Goal: Task Accomplishment & Management: Manage account settings

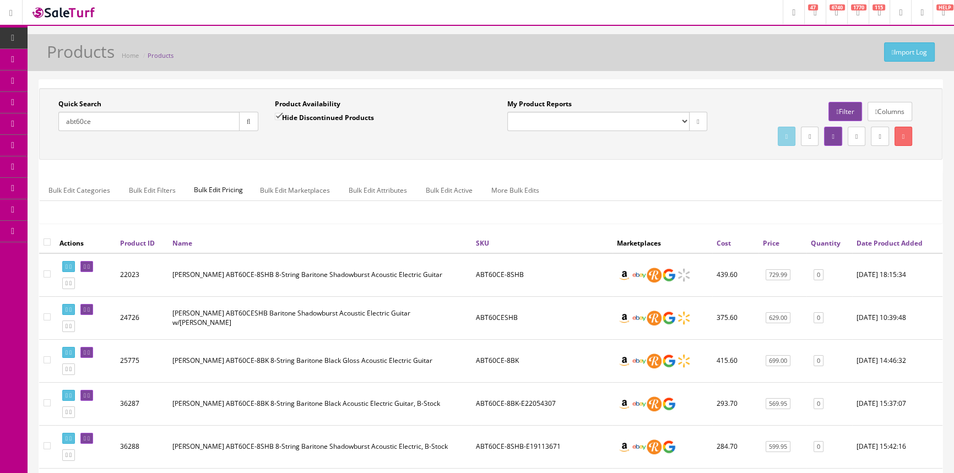
drag, startPoint x: 94, startPoint y: 123, endPoint x: 60, endPoint y: 123, distance: 33.6
click at [61, 123] on input "abt60ce" at bounding box center [148, 121] width 181 height 19
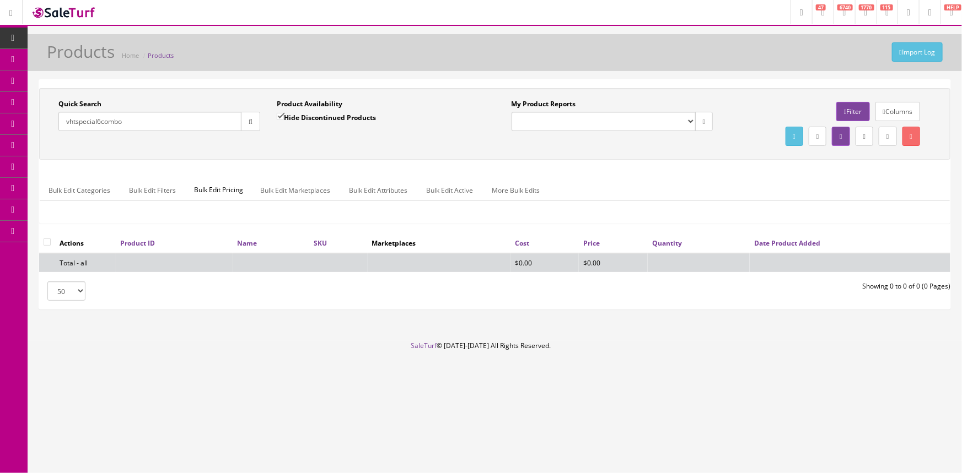
type input "vhtspecial6combo"
click at [310, 114] on label "Hide Discontinued Products" at bounding box center [326, 117] width 99 height 11
click at [284, 114] on input "Hide Discontinued Products" at bounding box center [280, 116] width 7 height 7
checkbox input "false"
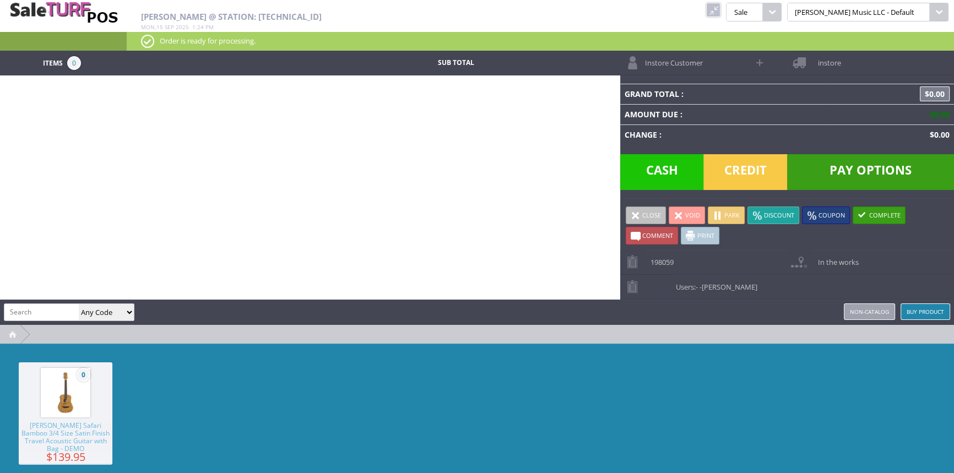
click at [721, 15] on link at bounding box center [713, 10] width 14 height 14
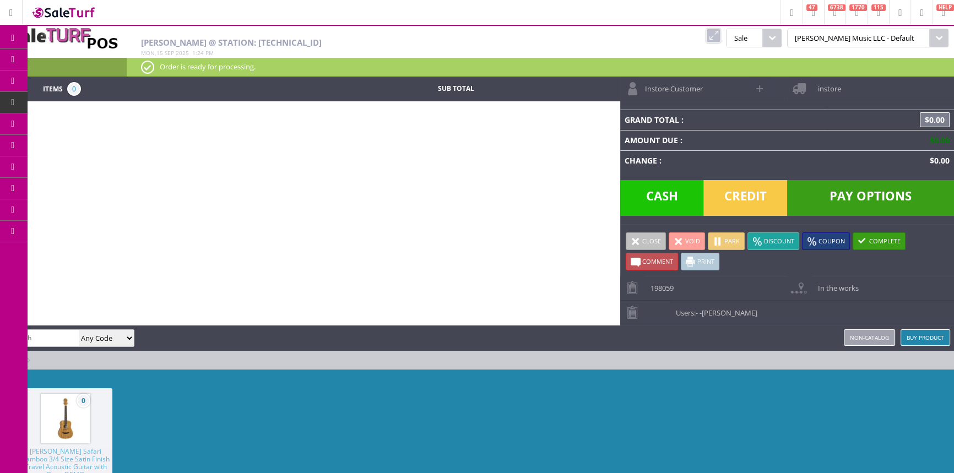
click at [47, 58] on link "Products" at bounding box center [86, 60] width 116 height 22
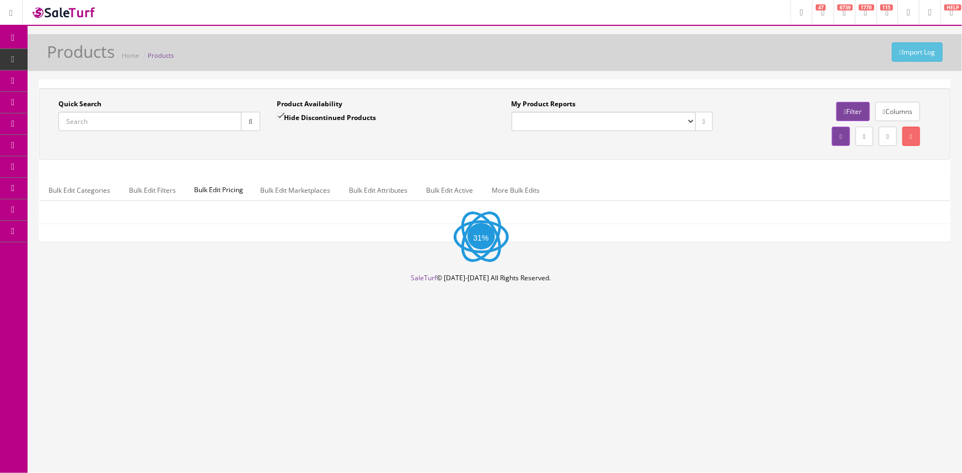
click at [122, 126] on input "Quick Search" at bounding box center [149, 121] width 183 height 19
paste input "AV-SP1-6"
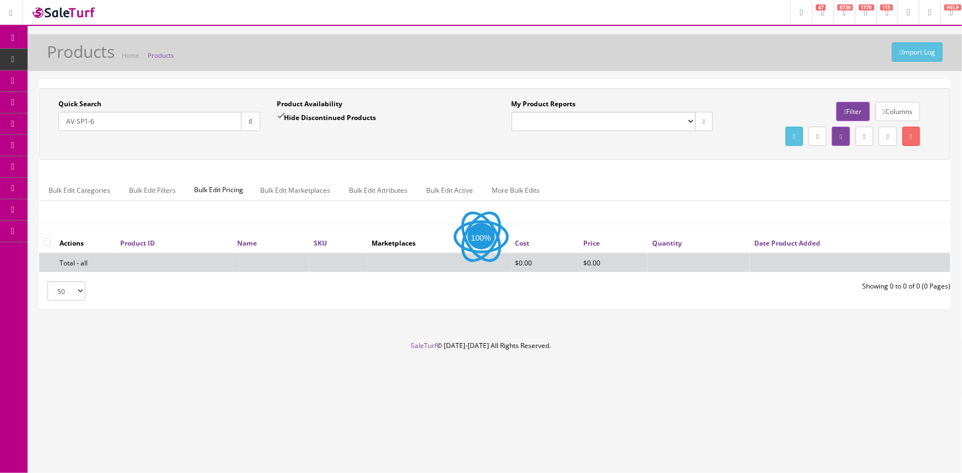
type input "AV-SP1-6"
click at [254, 122] on button "button" at bounding box center [250, 121] width 19 height 19
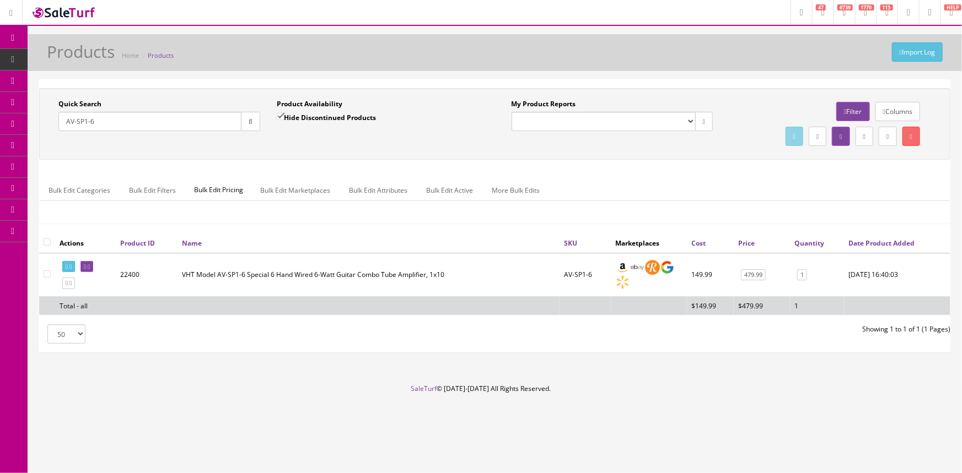
click at [498, 275] on td "VHT Model AV-SP1-6 Special 6 Hand Wired 6-Watt Guitar Combo Tube Amplifier, 1x10" at bounding box center [368, 276] width 382 height 44
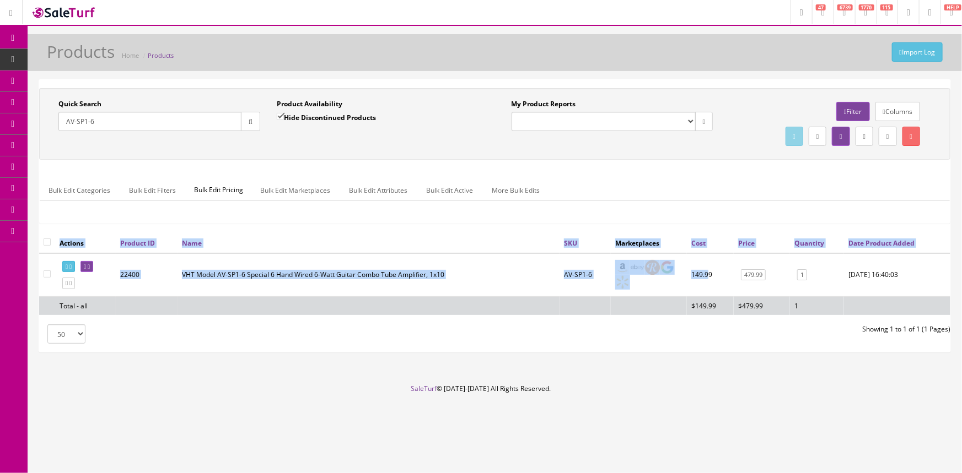
drag, startPoint x: 702, startPoint y: 273, endPoint x: 683, endPoint y: 274, distance: 19.3
click at [683, 274] on div "Actions Product ID Name SKU Marketplaces Cost Price Quantity Date Product Added…" at bounding box center [494, 278] width 911 height 91
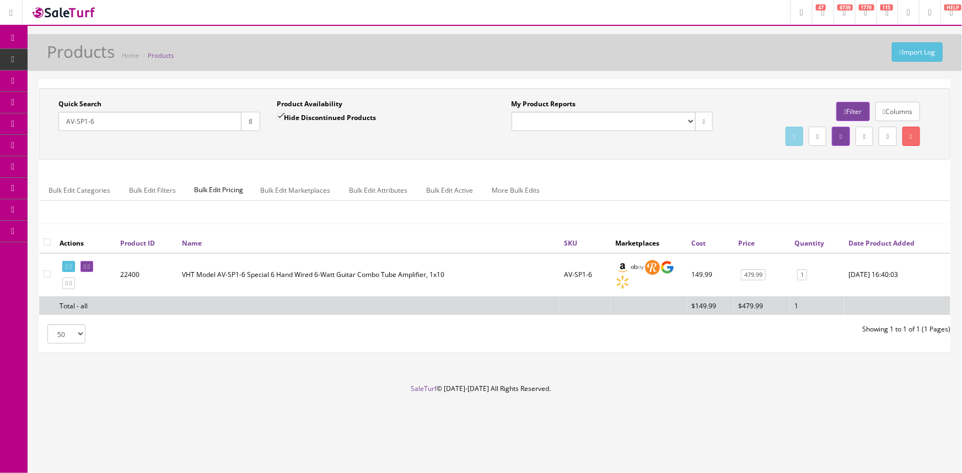
click at [716, 271] on td "149.99" at bounding box center [710, 276] width 47 height 44
drag, startPoint x: 698, startPoint y: 274, endPoint x: 687, endPoint y: 275, distance: 11.0
click at [687, 275] on td "149.99" at bounding box center [710, 276] width 47 height 44
click at [443, 247] on th "Name" at bounding box center [368, 243] width 382 height 20
drag, startPoint x: 588, startPoint y: 275, endPoint x: 559, endPoint y: 275, distance: 28.7
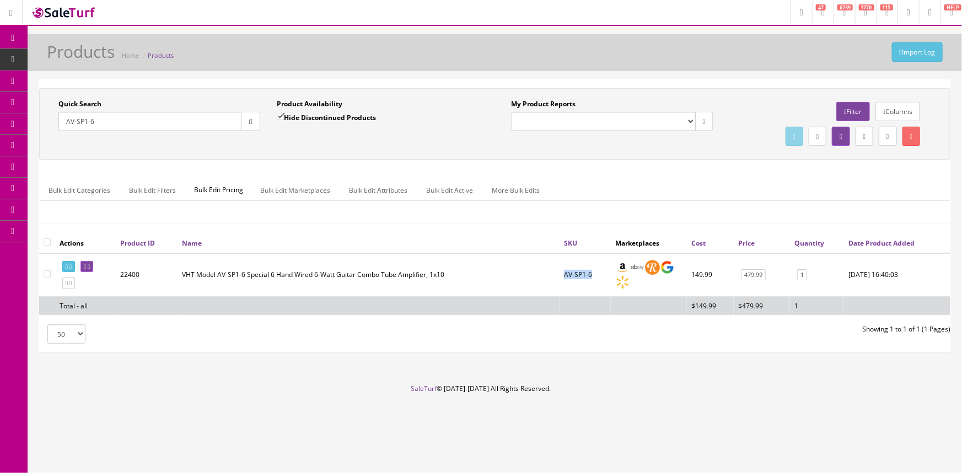
click at [559, 275] on td "AV-SP1-6" at bounding box center [584, 276] width 51 height 44
copy td "AV-SP1-6"
click at [76, 103] on span "POS Console" at bounding box center [85, 102] width 39 height 9
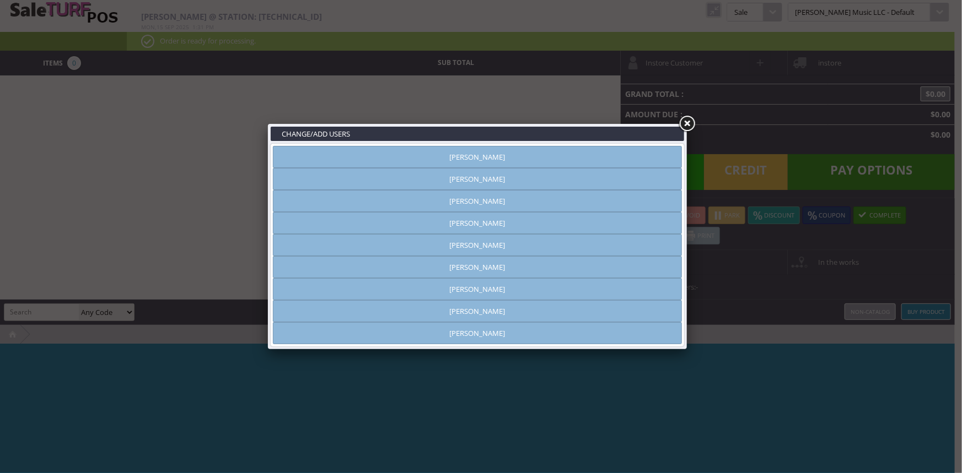
type input "[PERSON_NAME]"
drag, startPoint x: 686, startPoint y: 122, endPoint x: 711, endPoint y: 76, distance: 52.0
click at [686, 121] on link at bounding box center [687, 124] width 20 height 20
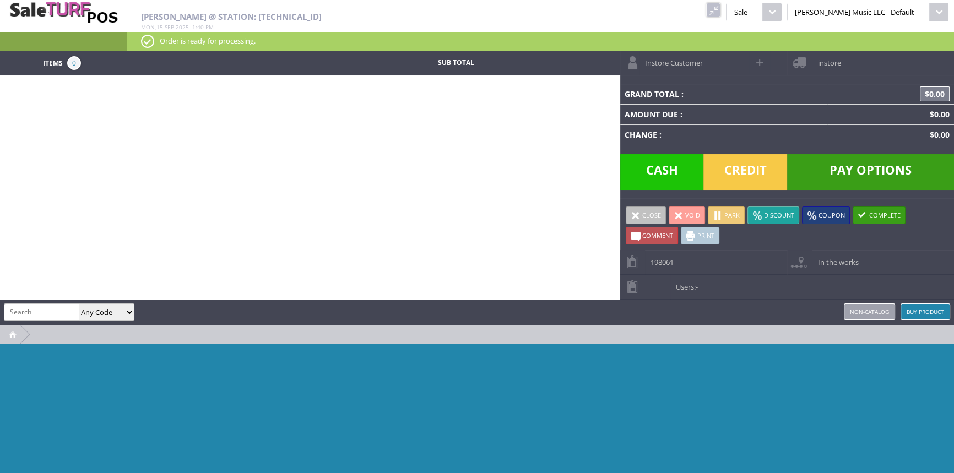
click at [49, 309] on input "search" at bounding box center [41, 312] width 74 height 16
click at [721, 10] on link at bounding box center [713, 10] width 14 height 14
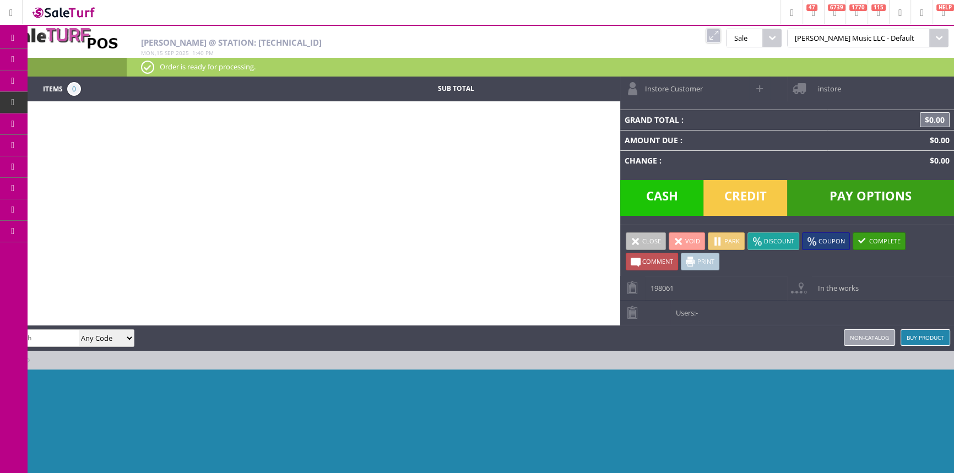
click at [55, 57] on link "Products" at bounding box center [86, 60] width 116 height 22
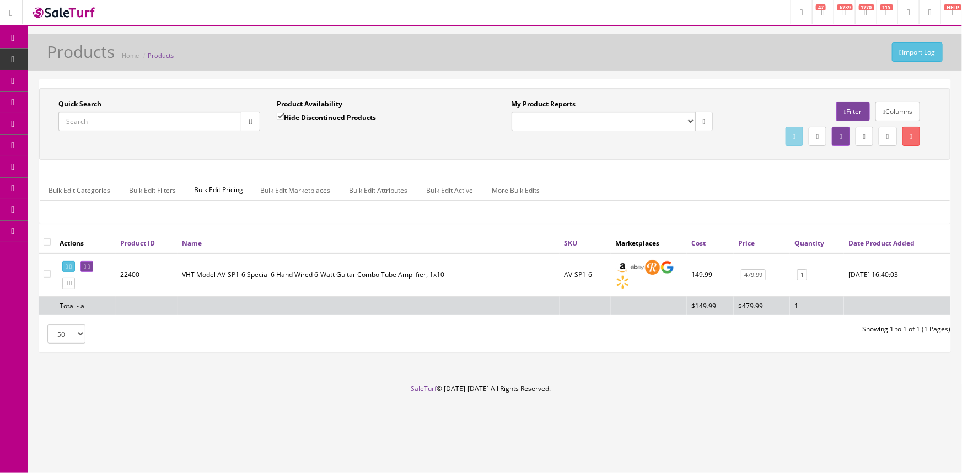
click at [93, 121] on input "Quick Search" at bounding box center [149, 121] width 183 height 19
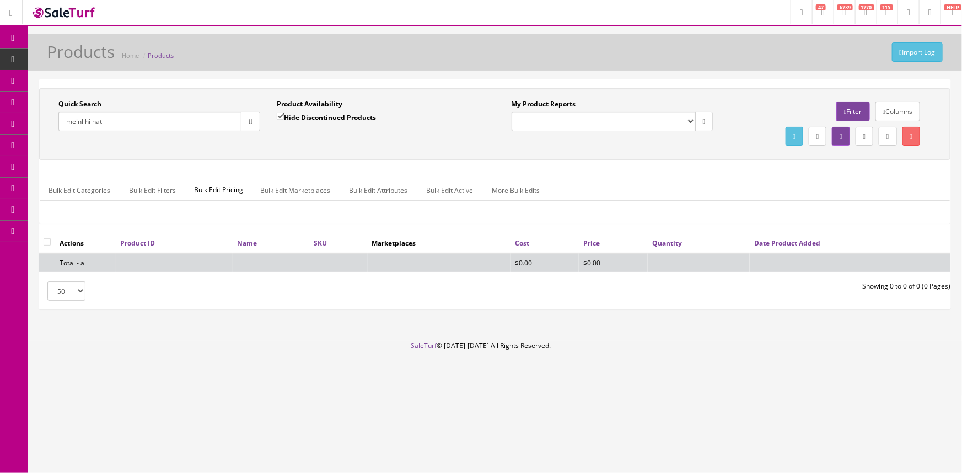
type input "meinl hi hat"
click at [281, 114] on input "Hide Discontinued Products" at bounding box center [280, 116] width 7 height 7
checkbox input "false"
drag, startPoint x: 114, startPoint y: 123, endPoint x: 63, endPoint y: 135, distance: 51.5
click at [63, 135] on div "Quick Search meinl hi hat Date From" at bounding box center [159, 119] width 218 height 40
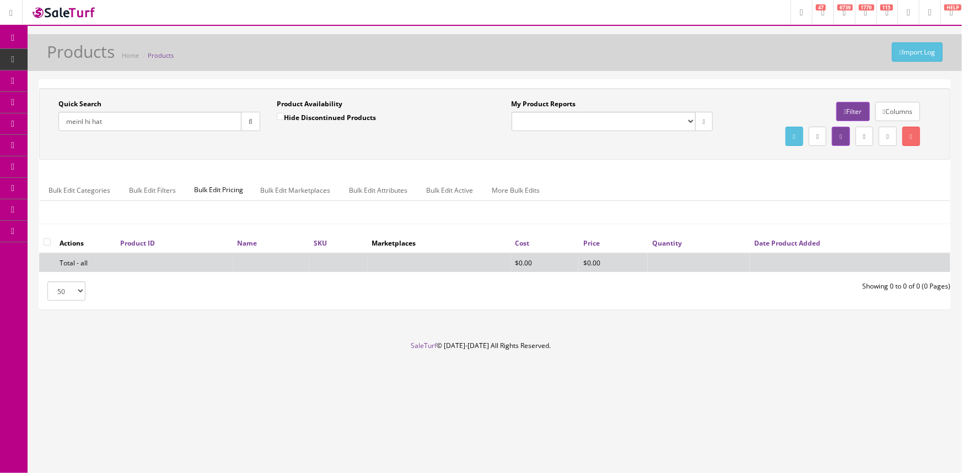
paste input "BMSHIRTNAVYWHITE"
type input "BMSHIRTNAVYWHITE"
click at [254, 121] on button "button" at bounding box center [250, 121] width 19 height 19
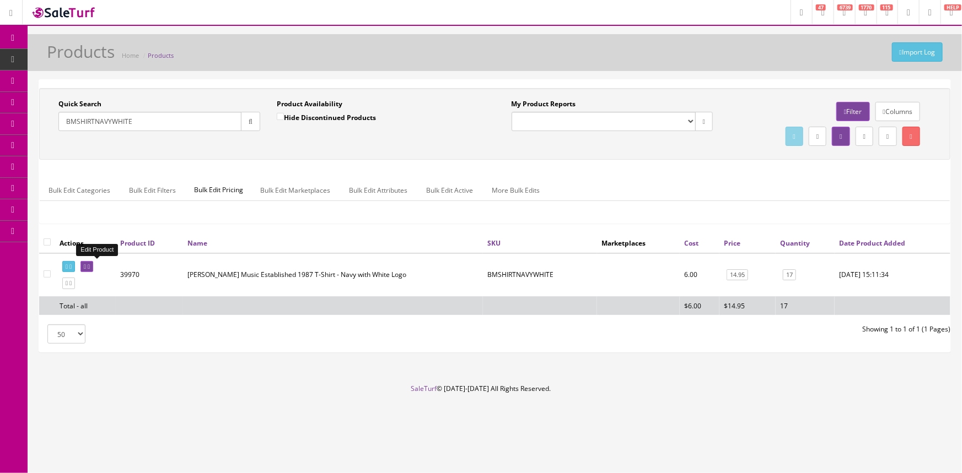
click at [86, 265] on icon at bounding box center [85, 267] width 2 height 6
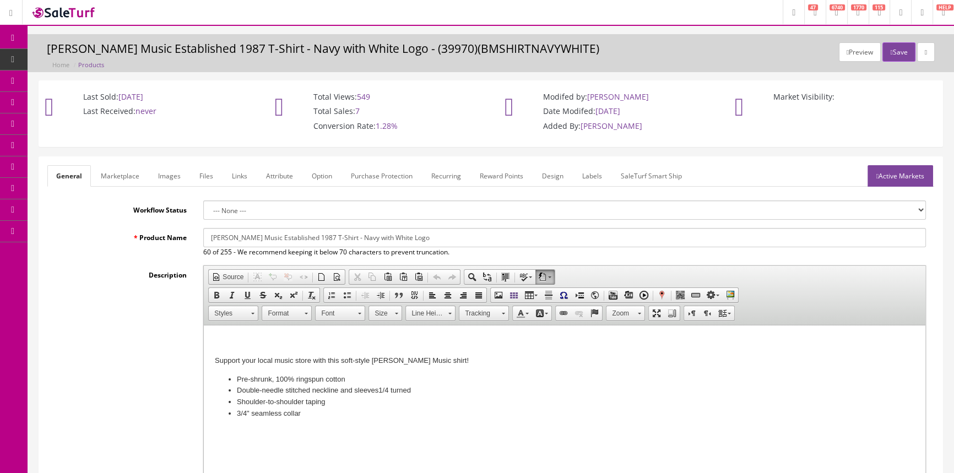
click at [324, 172] on link "Option" at bounding box center [322, 175] width 38 height 21
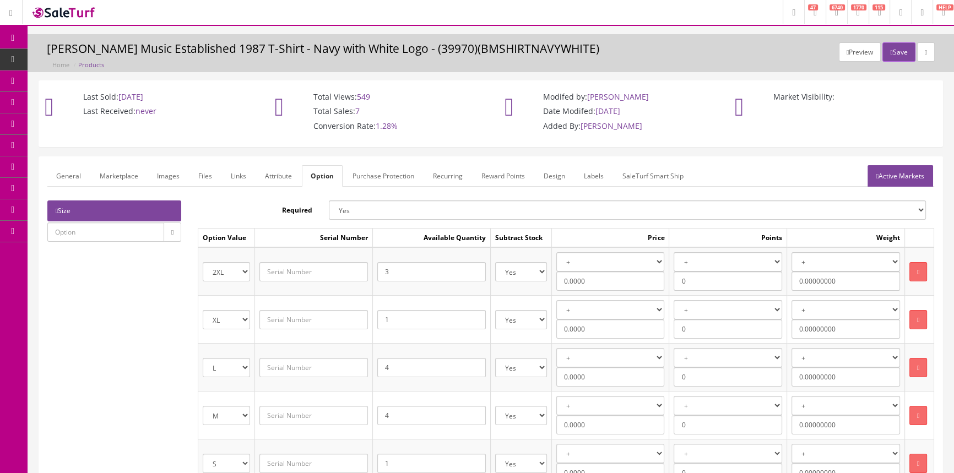
click at [408, 275] on input "3" at bounding box center [431, 271] width 109 height 19
type input "2"
click at [893, 49] on button "Save" at bounding box center [899, 51] width 33 height 19
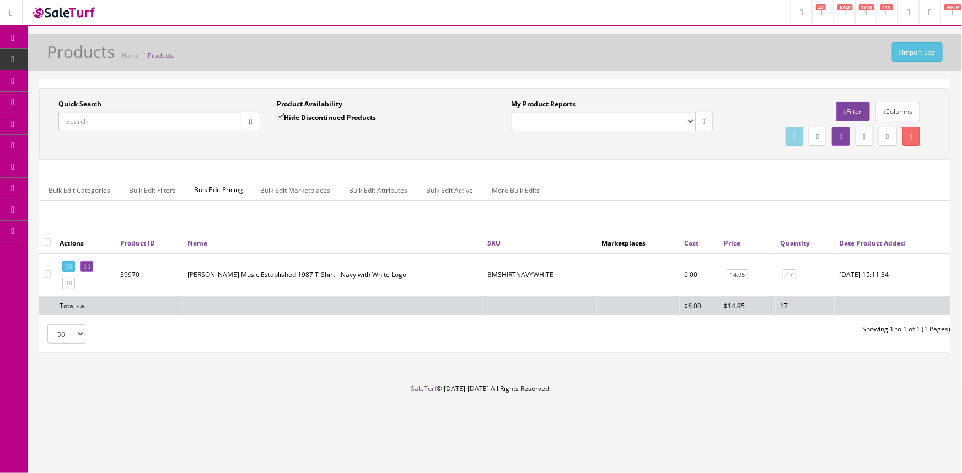
click at [137, 123] on input "Quick Search" at bounding box center [149, 121] width 183 height 19
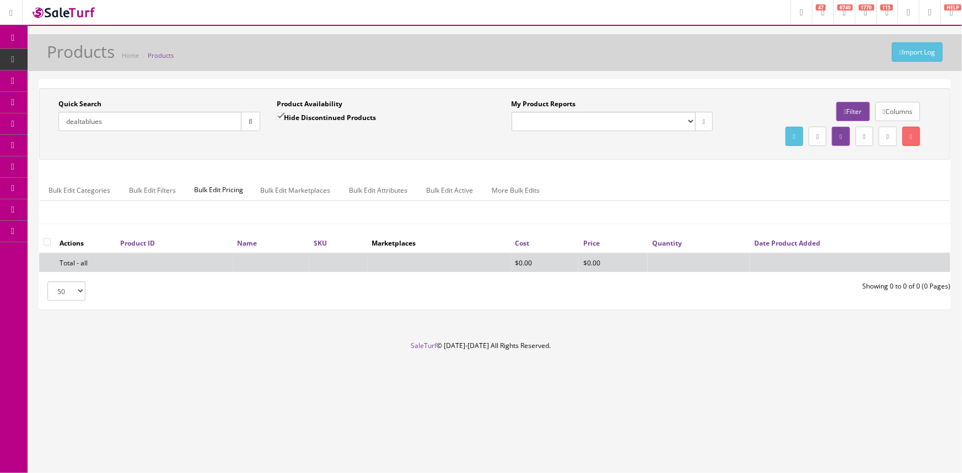
type input "dealtablues"
click at [278, 114] on input "Hide Discontinued Products" at bounding box center [280, 116] width 7 height 7
checkbox input "false"
click at [77, 120] on input "dealtablues" at bounding box center [149, 121] width 183 height 19
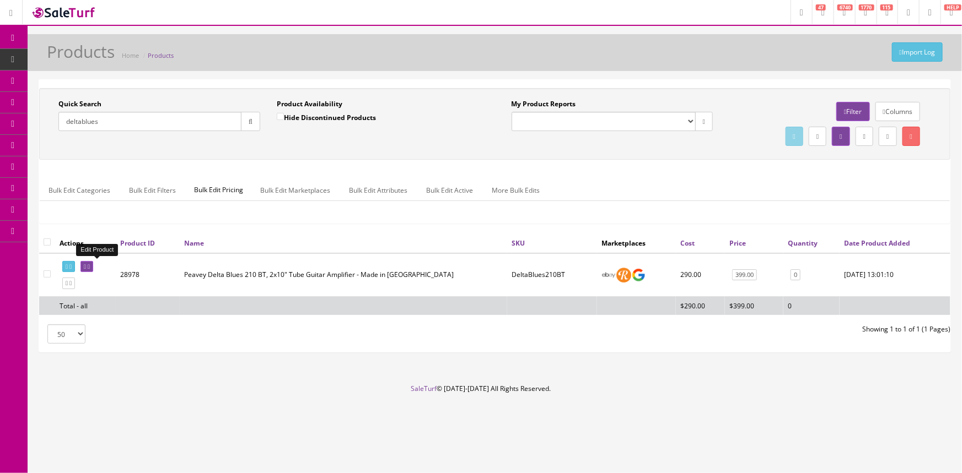
type input "deltablues"
click at [86, 266] on icon at bounding box center [85, 267] width 2 height 6
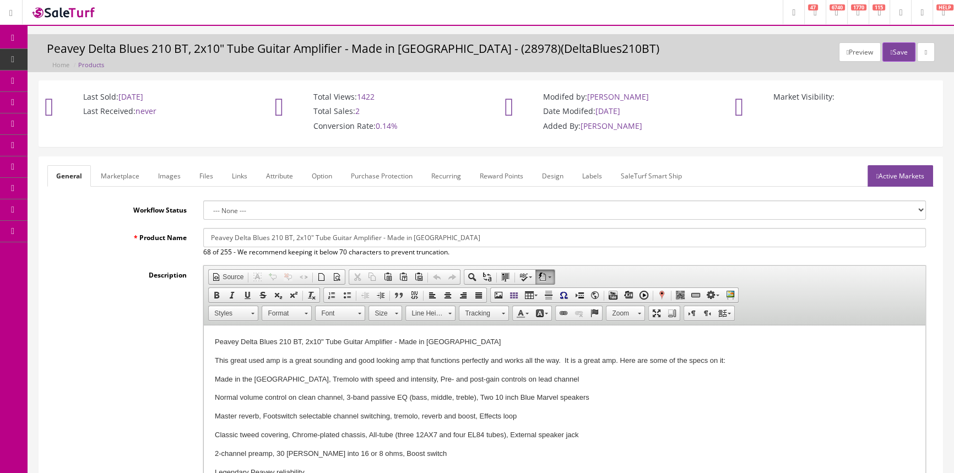
click at [157, 175] on link "Images" at bounding box center [169, 175] width 40 height 21
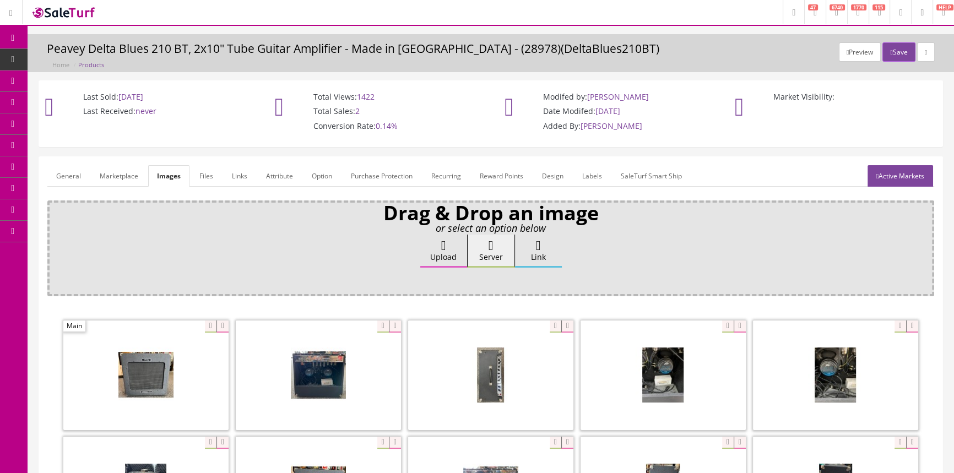
click at [101, 101] on span "POS Console" at bounding box center [85, 102] width 39 height 9
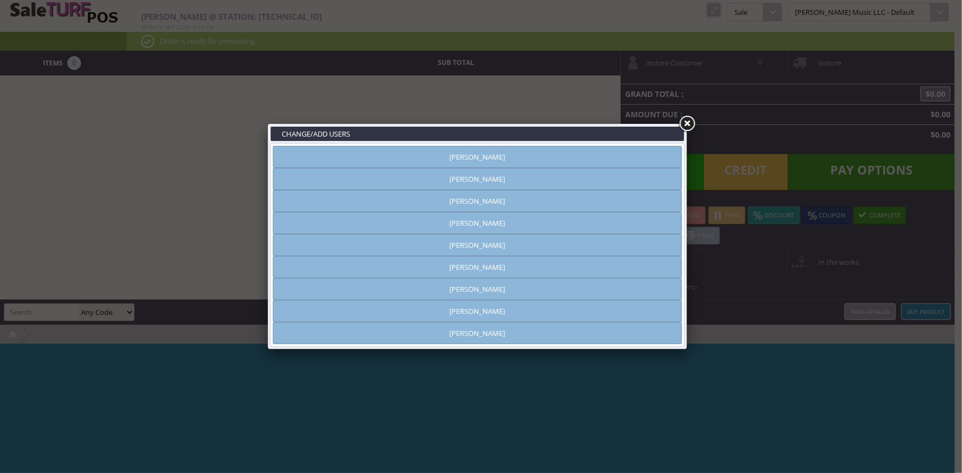
type input "[PERSON_NAME]"
click at [526, 160] on link "[PERSON_NAME]" at bounding box center [477, 157] width 409 height 22
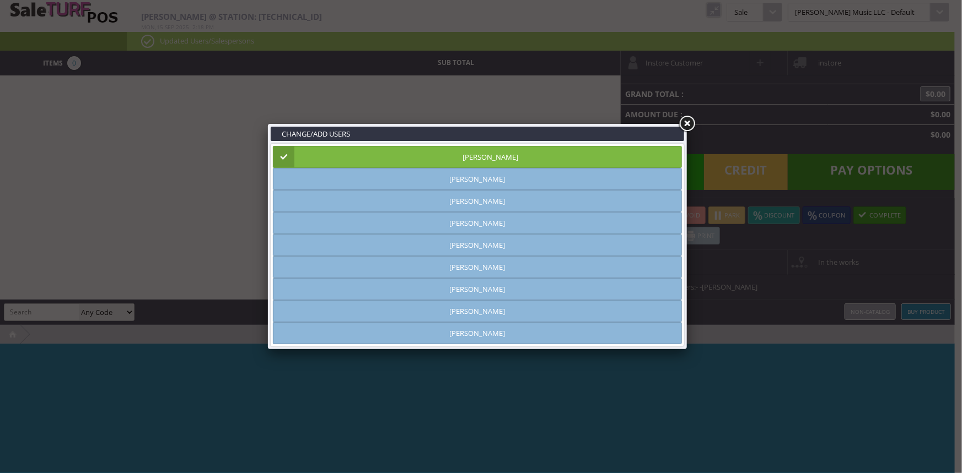
click at [689, 123] on link at bounding box center [687, 124] width 20 height 20
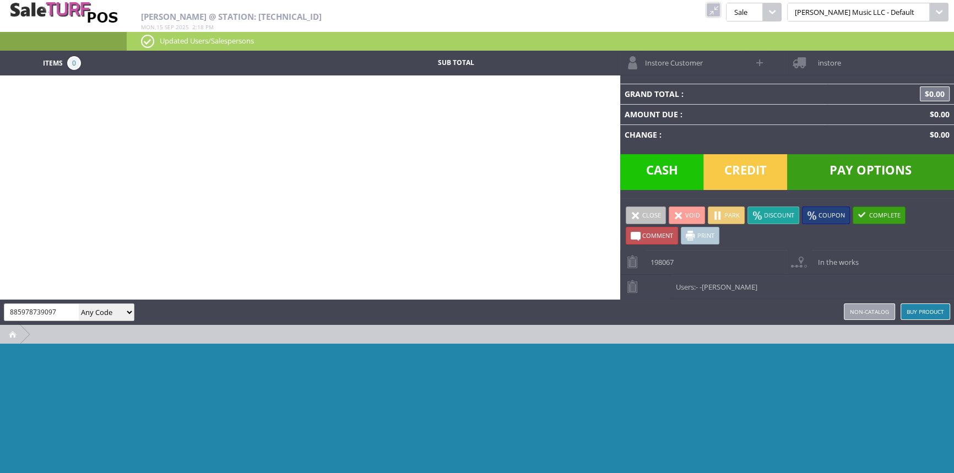
type input "885978739097"
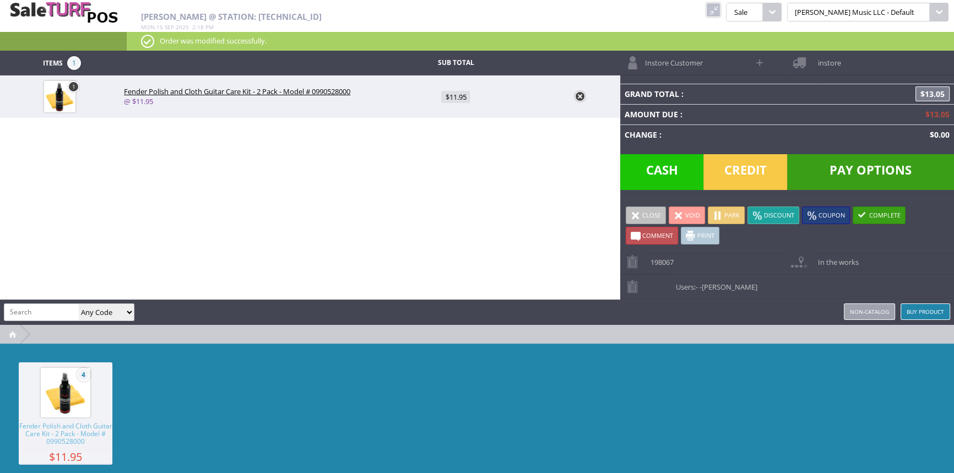
click at [853, 174] on span "Pay Options" at bounding box center [871, 172] width 167 height 36
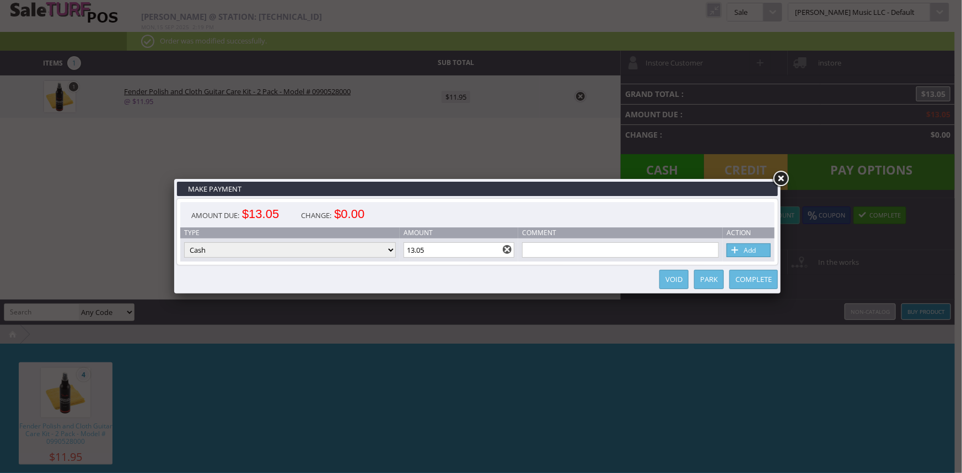
click at [755, 252] on link "Add" at bounding box center [748, 251] width 44 height 14
type input "0"
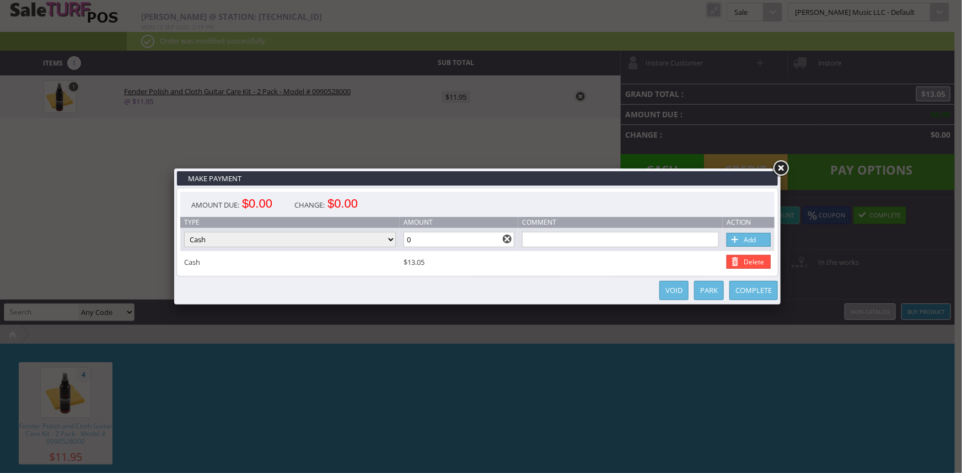
click at [756, 296] on link "Complete" at bounding box center [753, 290] width 48 height 19
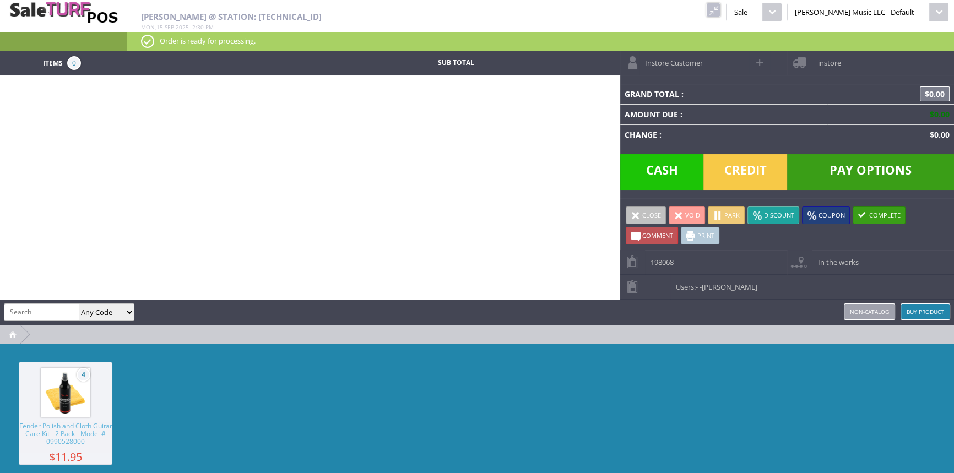
click at [721, 10] on link at bounding box center [713, 10] width 14 height 14
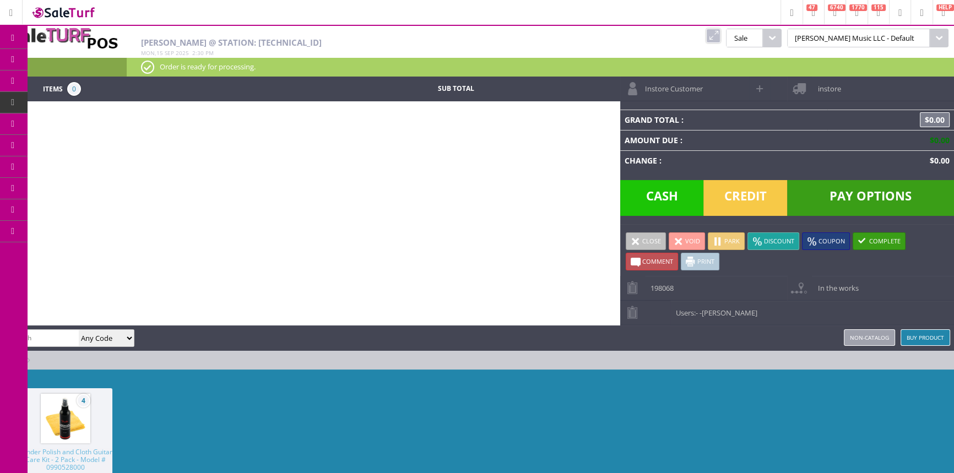
click at [93, 57] on span "Products" at bounding box center [81, 60] width 30 height 10
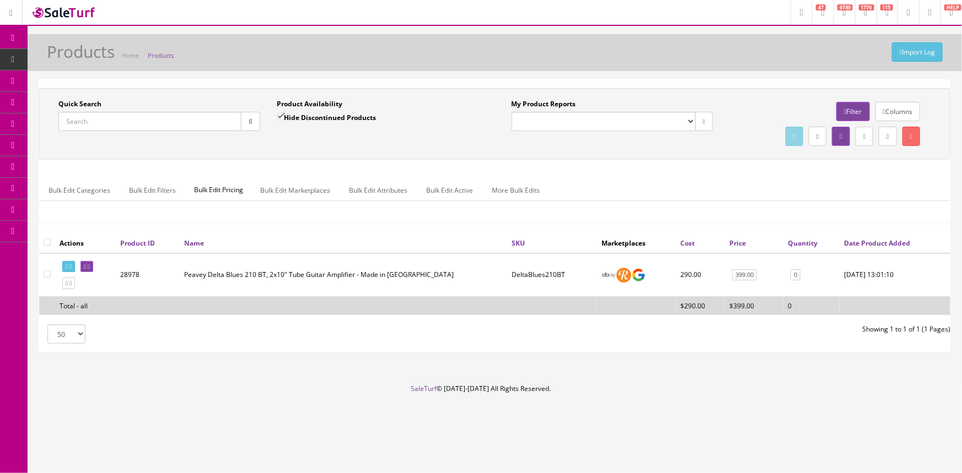
drag, startPoint x: 79, startPoint y: 121, endPoint x: 121, endPoint y: 118, distance: 42.0
click at [80, 121] on input "Quick Search" at bounding box center [149, 121] width 183 height 19
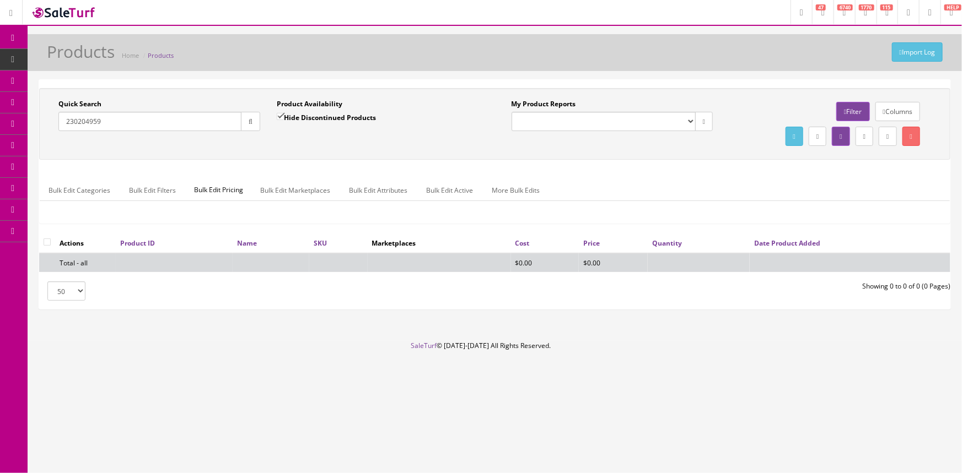
type input "230204959"
click at [281, 114] on input "Hide Discontinued Products" at bounding box center [280, 116] width 7 height 7
checkbox input "false"
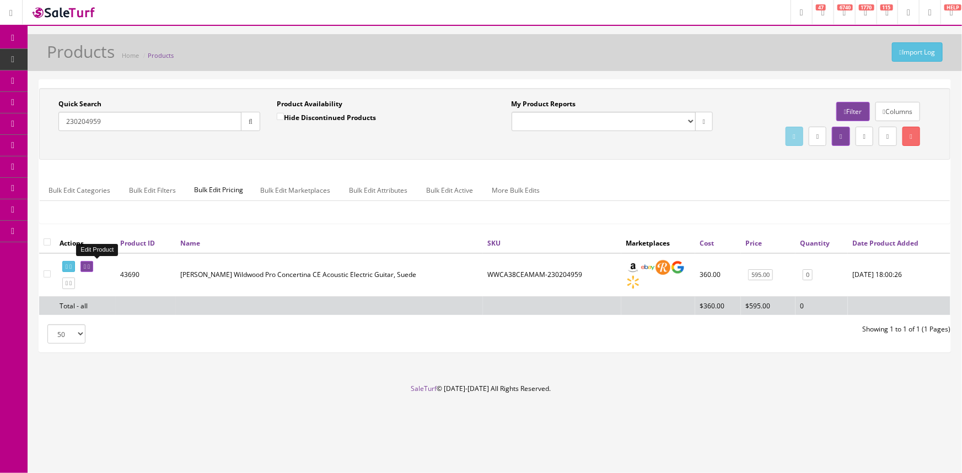
click at [86, 267] on icon at bounding box center [85, 267] width 2 height 6
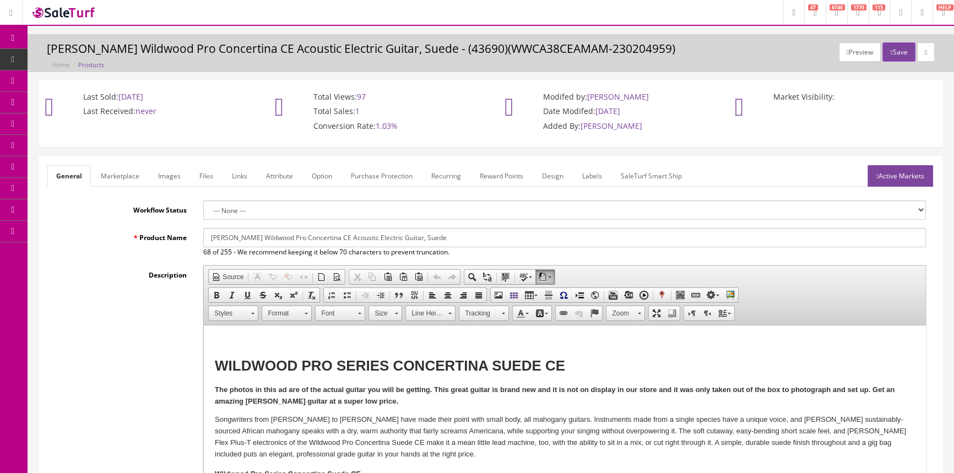
click at [166, 171] on link "Images" at bounding box center [169, 175] width 40 height 21
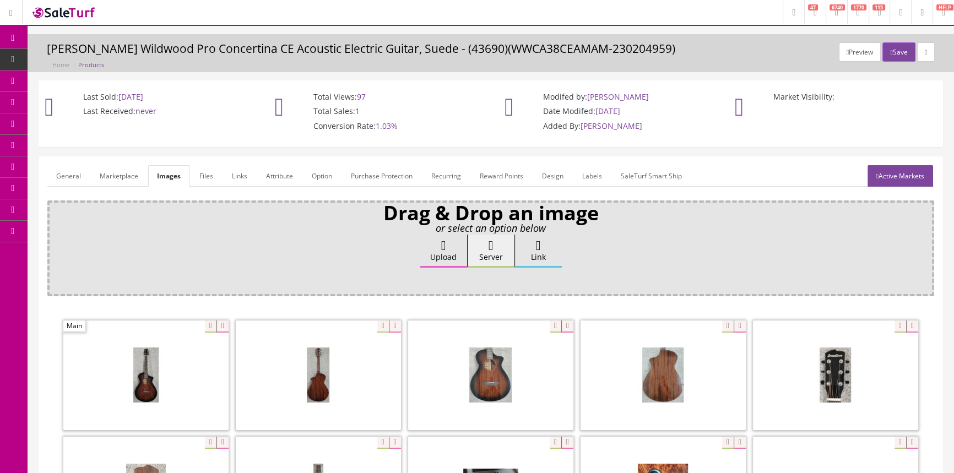
click at [70, 174] on link "General" at bounding box center [68, 175] width 42 height 21
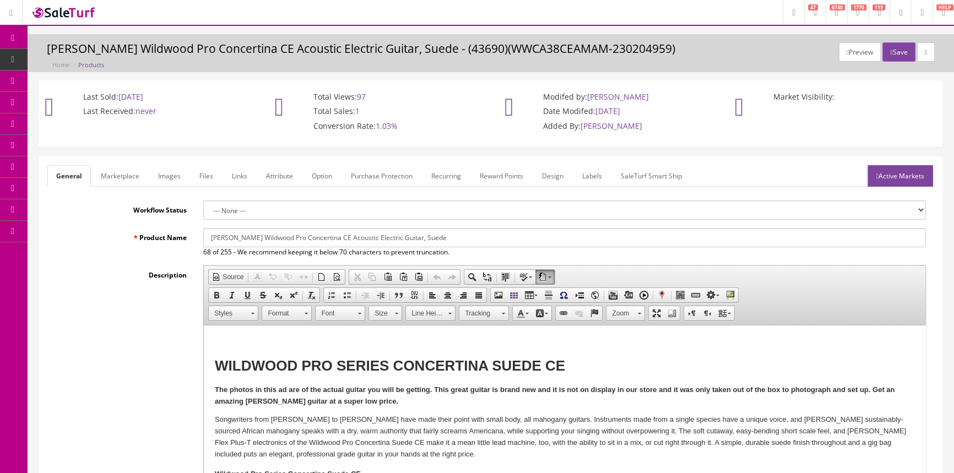
click at [99, 99] on span "POS Console" at bounding box center [85, 102] width 39 height 9
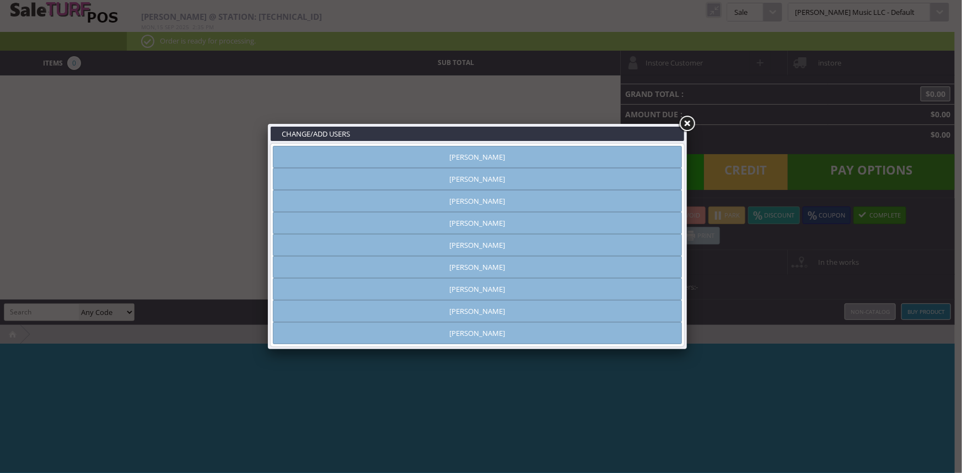
type input "[PERSON_NAME]"
click at [438, 153] on link "[PERSON_NAME]" at bounding box center [477, 157] width 409 height 22
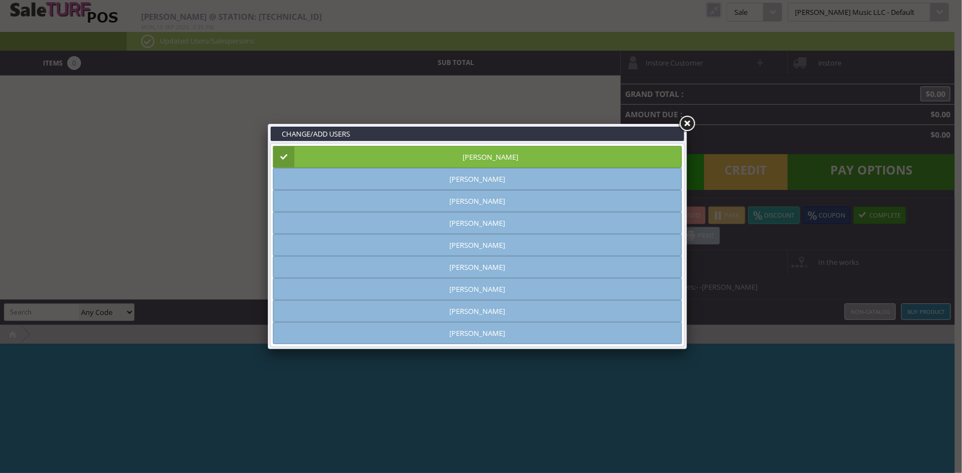
click at [687, 119] on link at bounding box center [687, 124] width 20 height 20
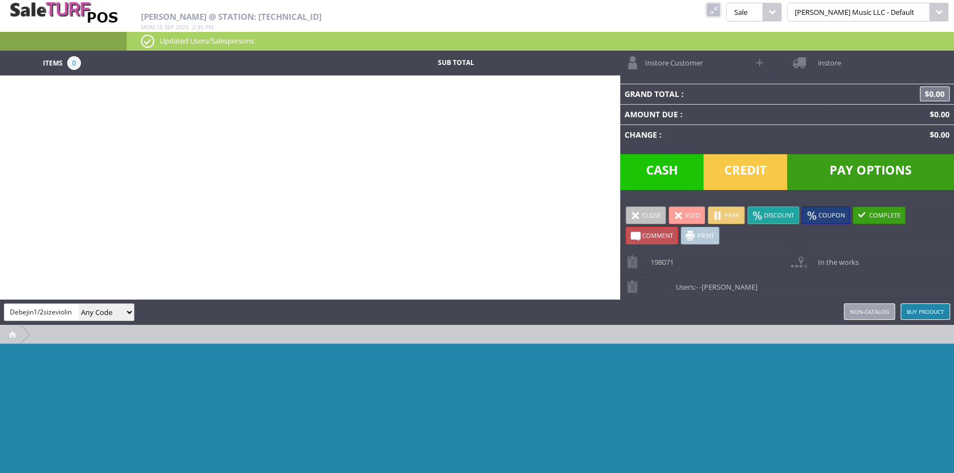
type input "Debejin1/2sizeviolin"
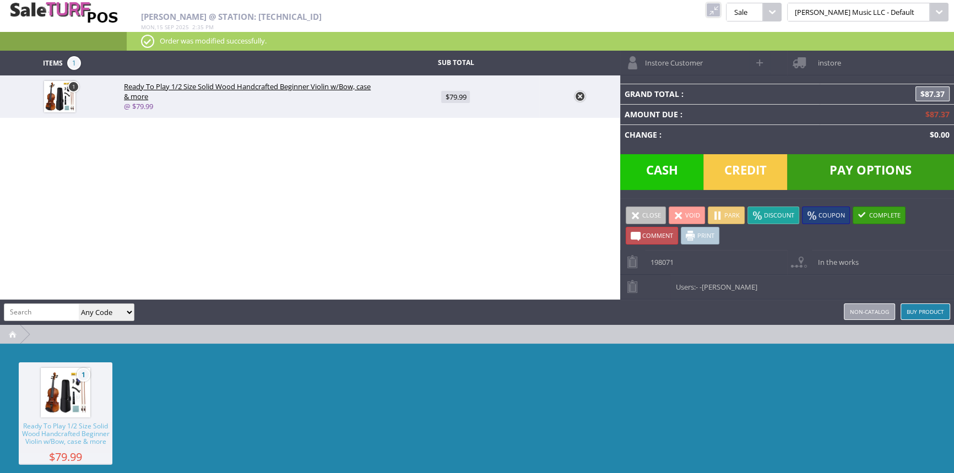
click at [757, 171] on span "Credit" at bounding box center [746, 172] width 84 height 36
click at [752, 171] on span "Credit" at bounding box center [746, 172] width 84 height 36
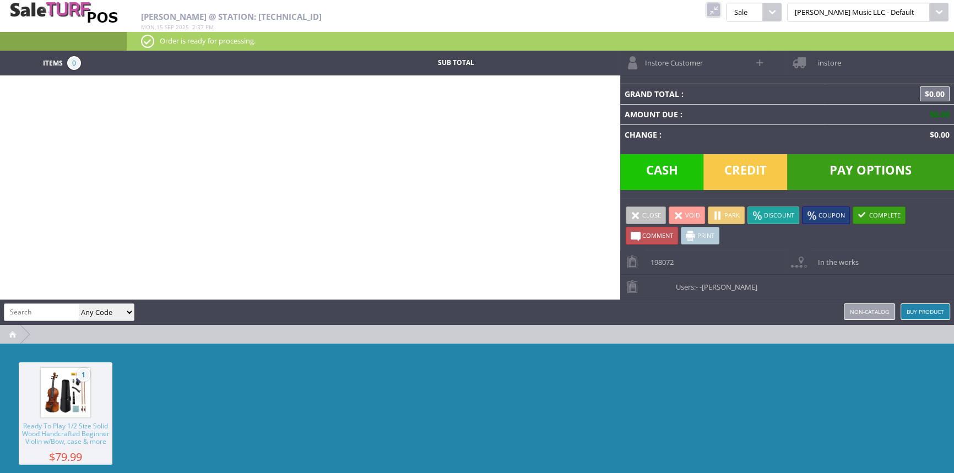
click at [721, 13] on link at bounding box center [713, 10] width 14 height 14
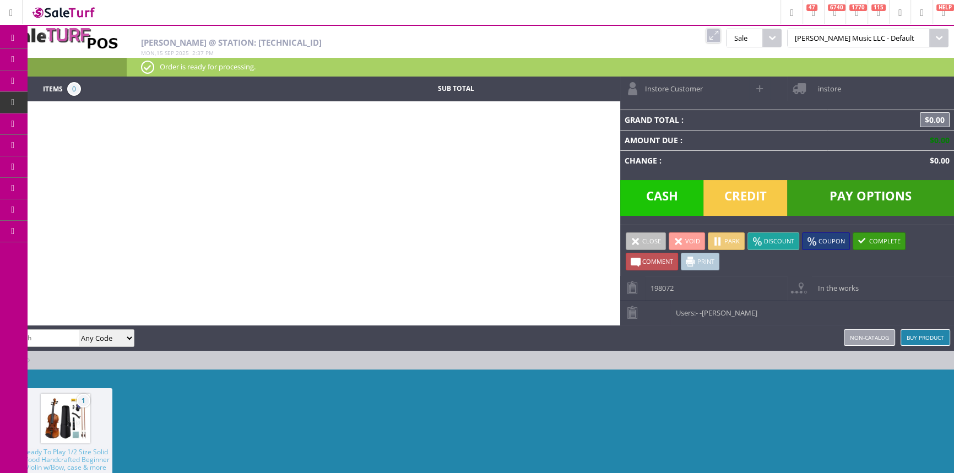
click at [85, 61] on span "Products" at bounding box center [81, 60] width 30 height 10
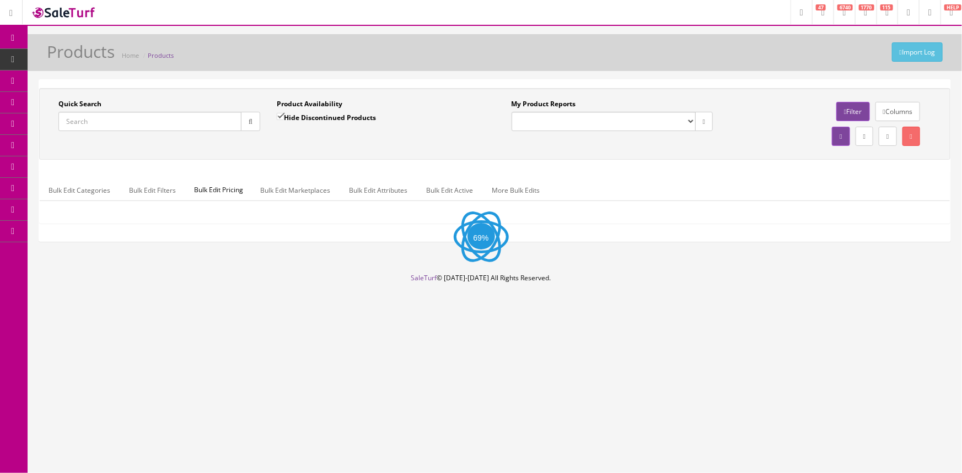
click at [143, 125] on input "Quick Search" at bounding box center [149, 121] width 183 height 19
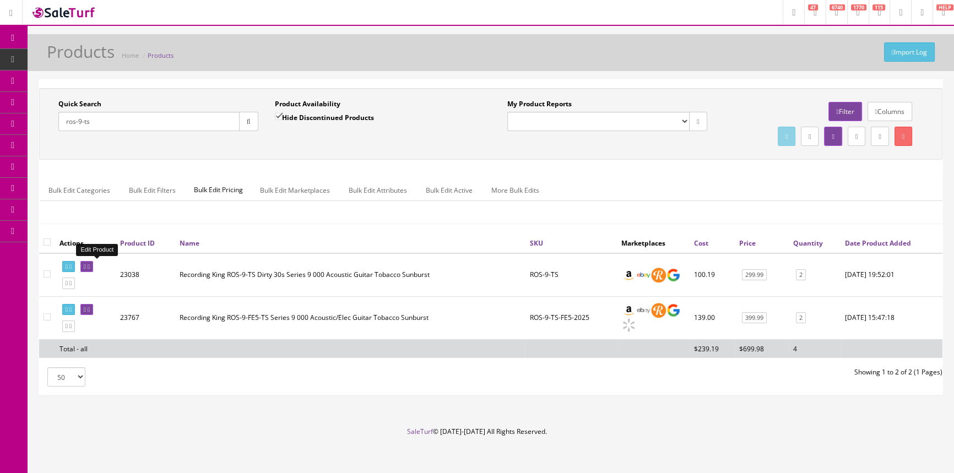
type input "ros-9-ts"
click at [86, 264] on icon at bounding box center [85, 267] width 2 height 6
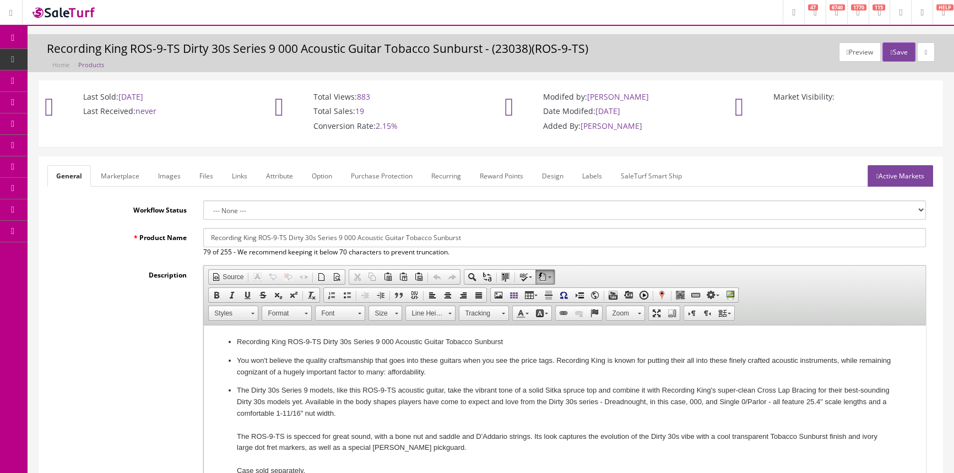
click at [91, 54] on link "Products" at bounding box center [86, 59] width 116 height 21
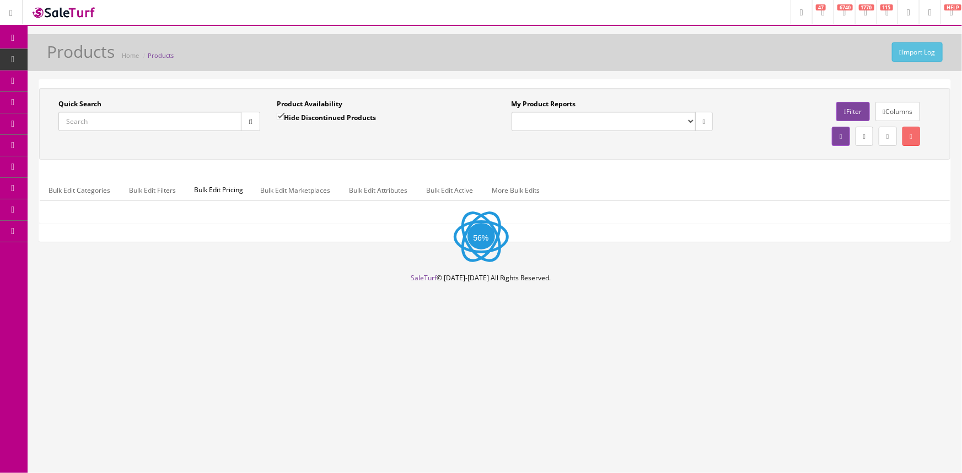
click at [109, 115] on input "Quick Search" at bounding box center [149, 121] width 183 height 19
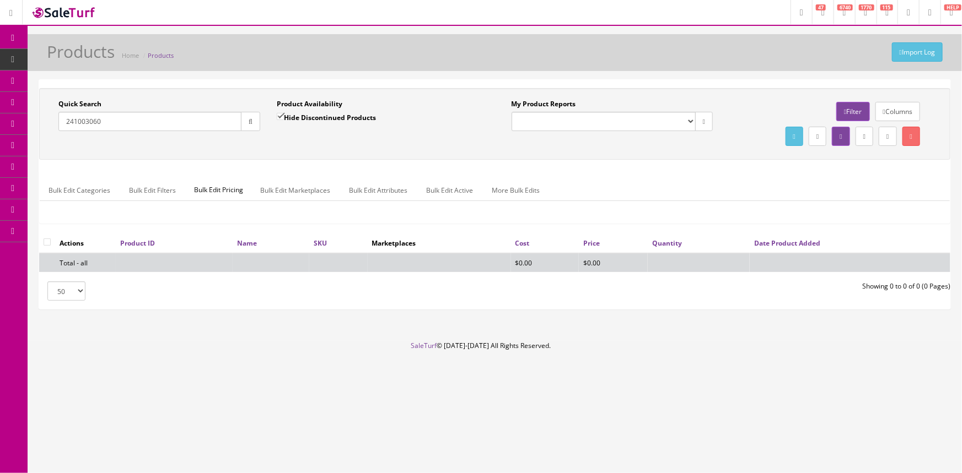
type input "241003060"
click at [280, 117] on input "Hide Discontinued Products" at bounding box center [280, 116] width 7 height 7
checkbox input "false"
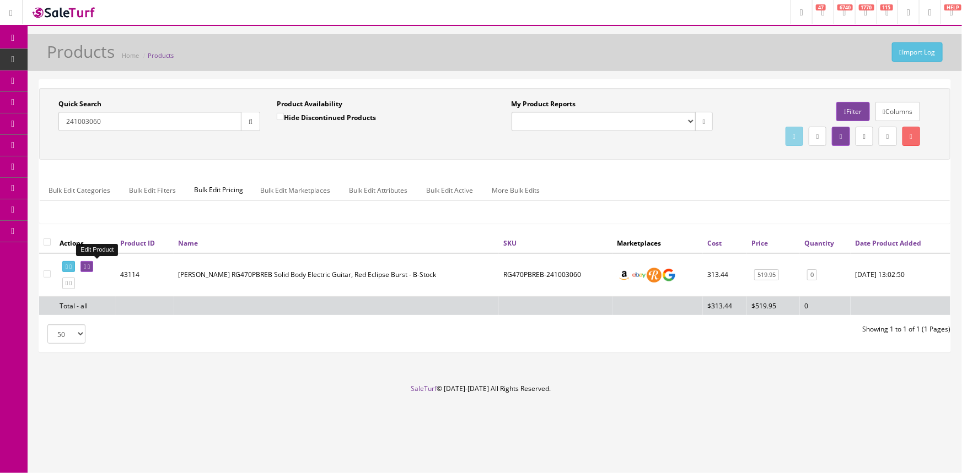
click at [86, 268] on icon at bounding box center [85, 267] width 2 height 6
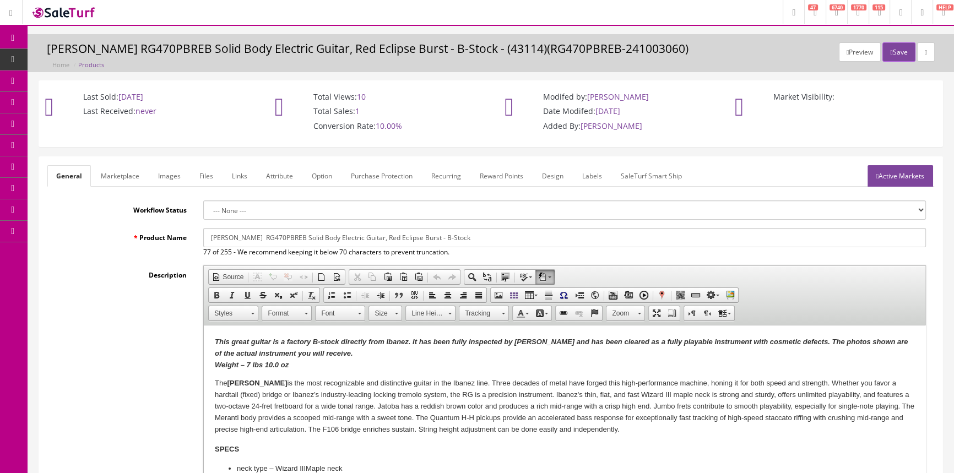
click at [115, 54] on link "Products" at bounding box center [86, 59] width 116 height 21
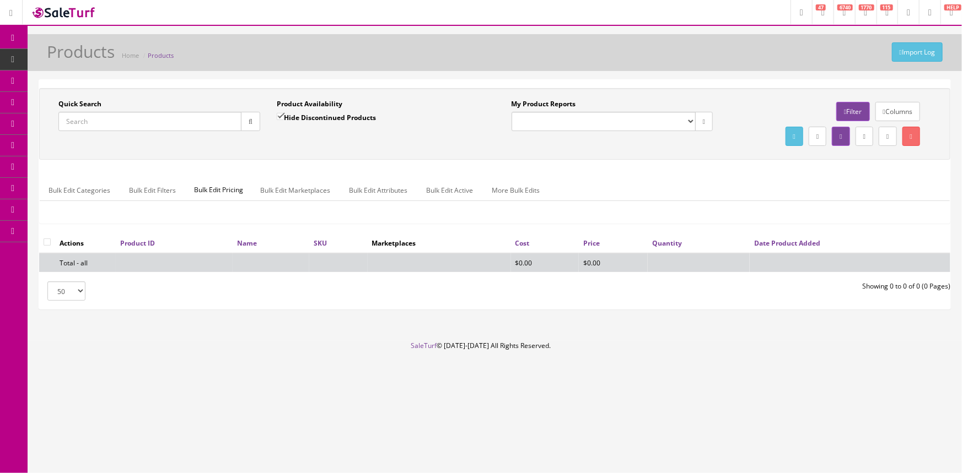
click at [103, 100] on span "POS Console" at bounding box center [85, 102] width 39 height 9
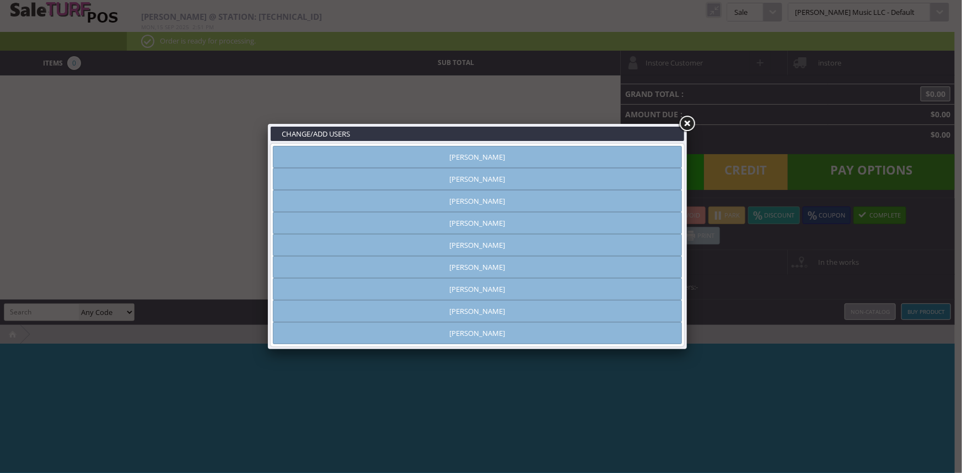
type input "[PERSON_NAME]"
click at [413, 149] on link "[PERSON_NAME]" at bounding box center [477, 157] width 409 height 22
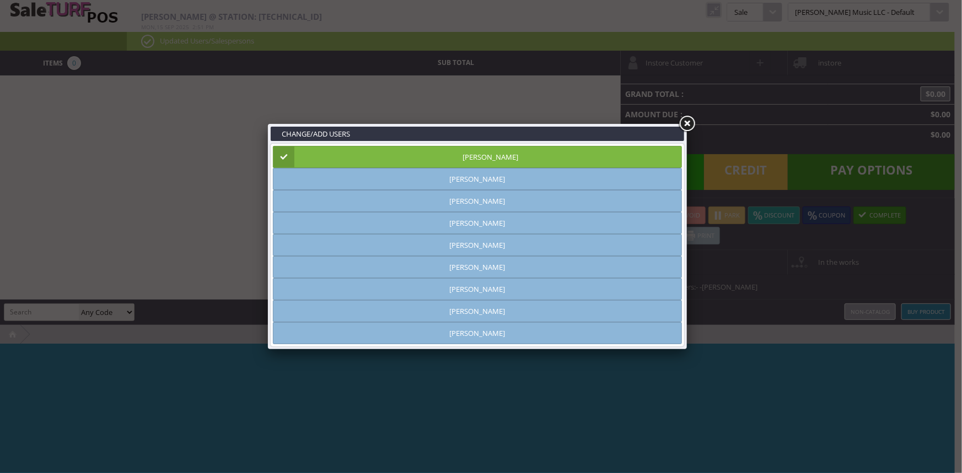
click at [687, 121] on link at bounding box center [687, 124] width 20 height 20
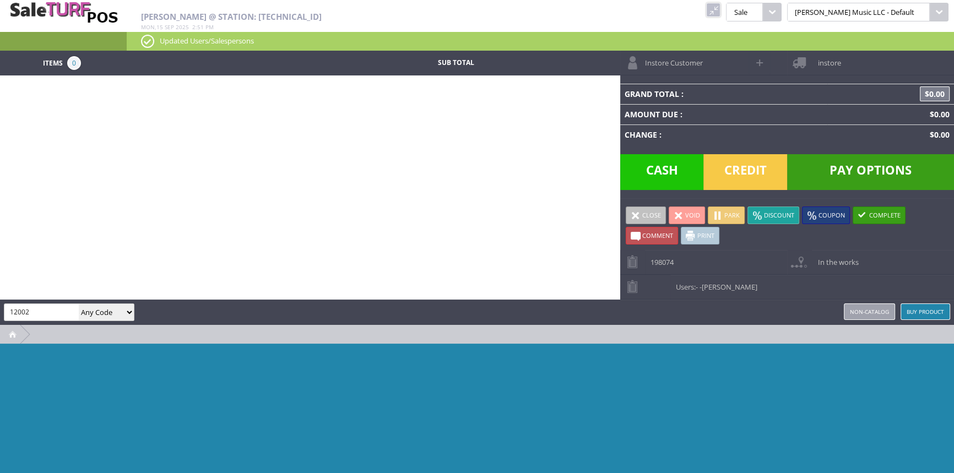
type input "12002"
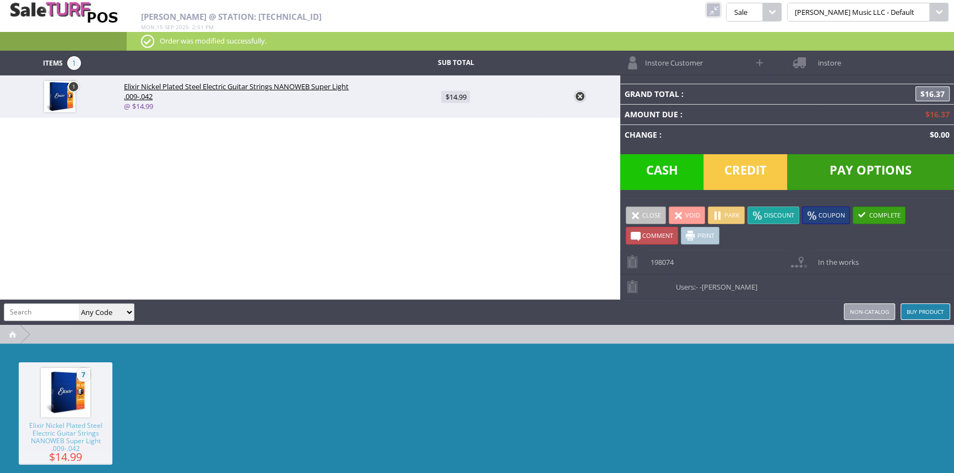
click at [848, 162] on span "Pay Options" at bounding box center [871, 172] width 167 height 36
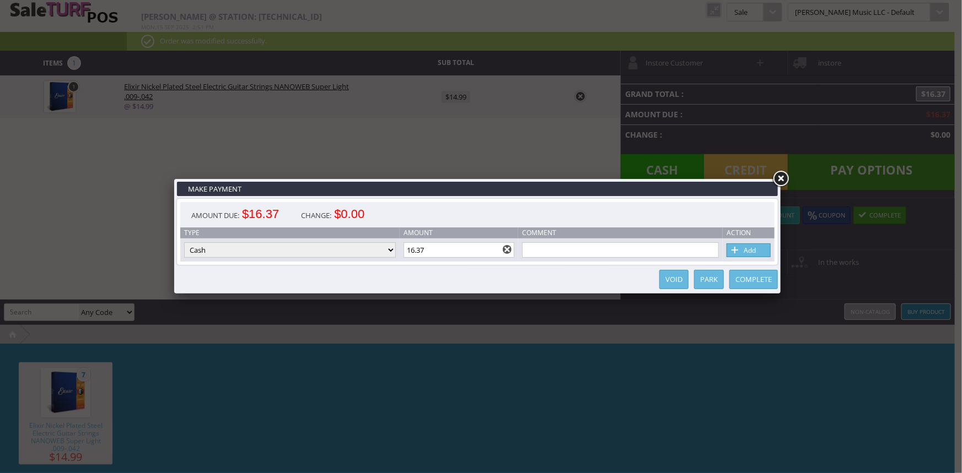
click at [761, 249] on link "Add" at bounding box center [748, 251] width 44 height 14
type input "0"
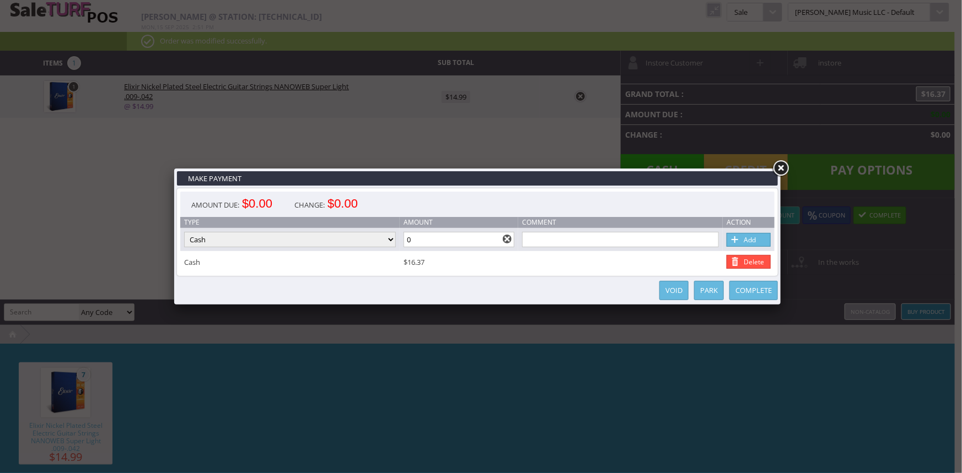
click at [757, 294] on link "Complete" at bounding box center [753, 290] width 48 height 19
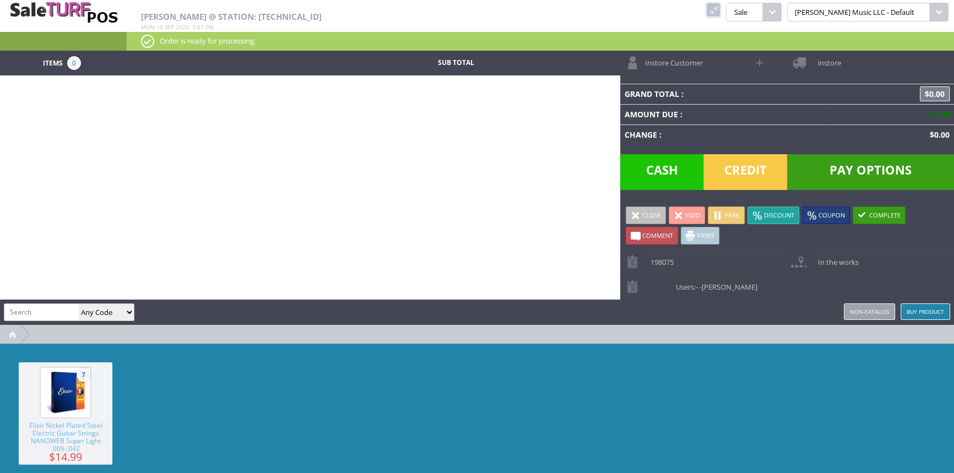
click at [721, 5] on link at bounding box center [713, 10] width 14 height 14
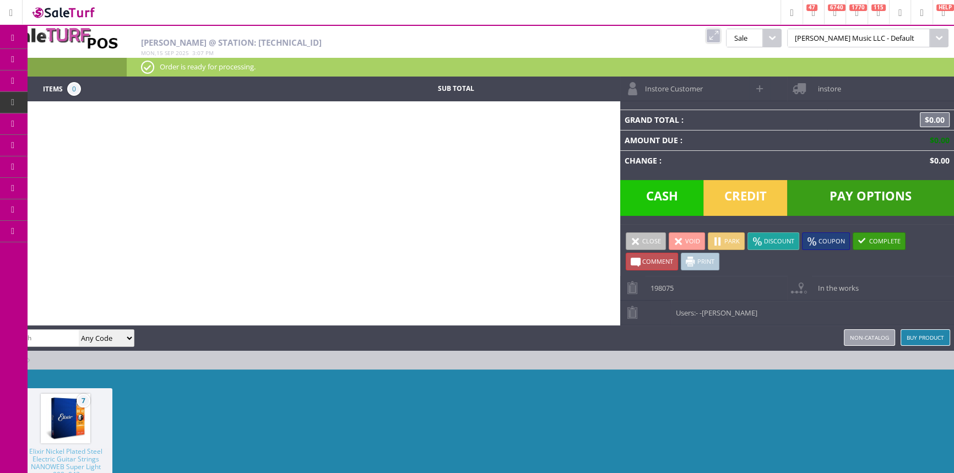
click at [77, 58] on span "Products" at bounding box center [81, 60] width 30 height 10
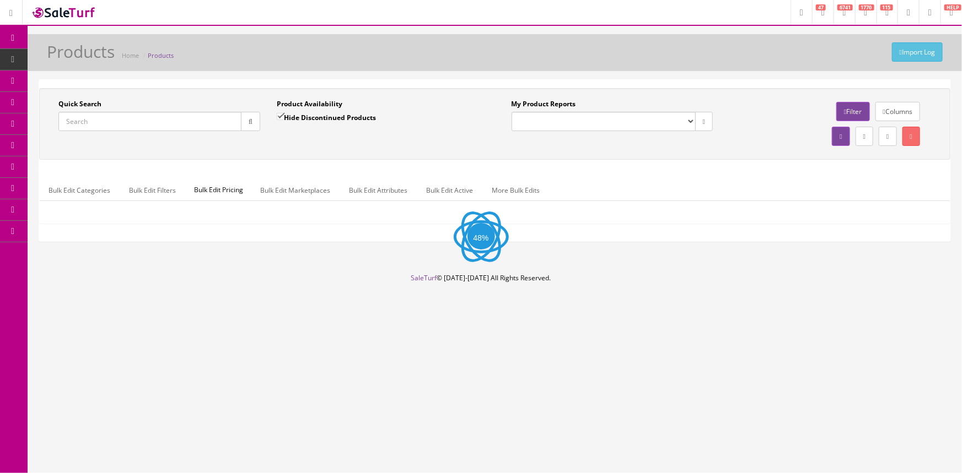
click at [90, 123] on input "Quick Search" at bounding box center [149, 121] width 183 height 19
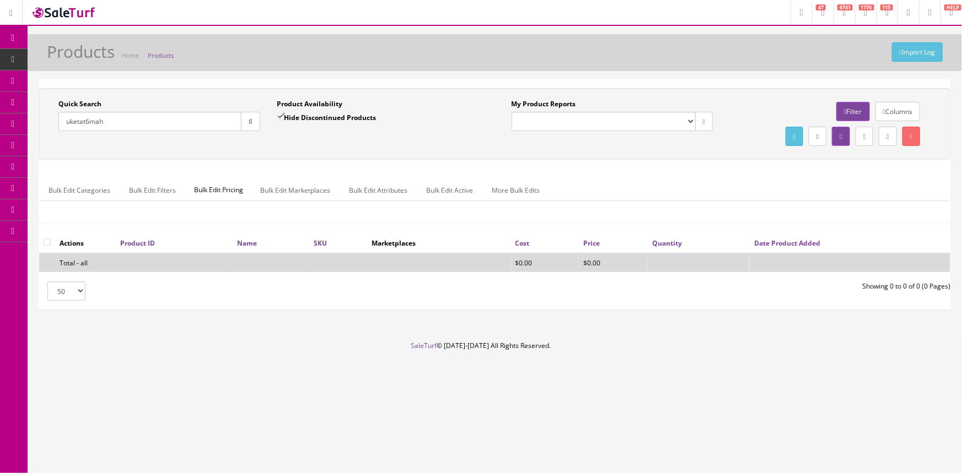
type input "uketat6mah"
click at [279, 116] on input "Hide Discontinued Products" at bounding box center [280, 116] width 7 height 7
checkbox input "false"
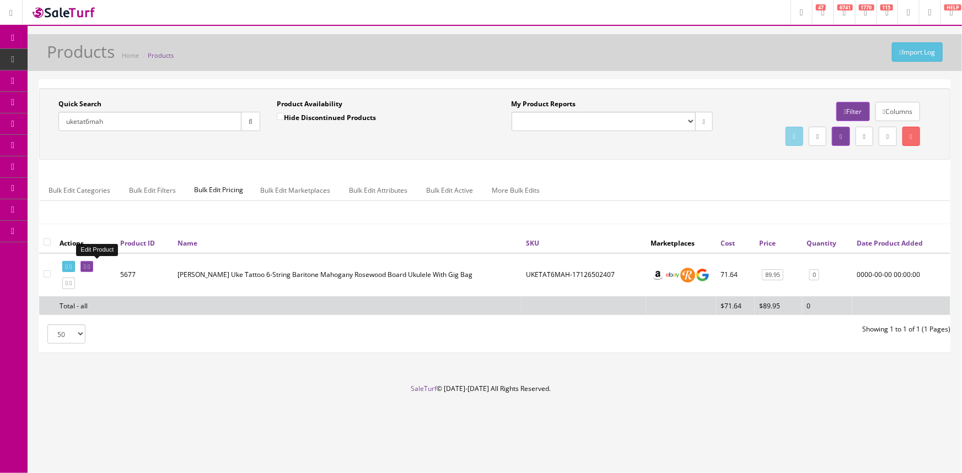
click at [86, 264] on icon at bounding box center [85, 267] width 2 height 6
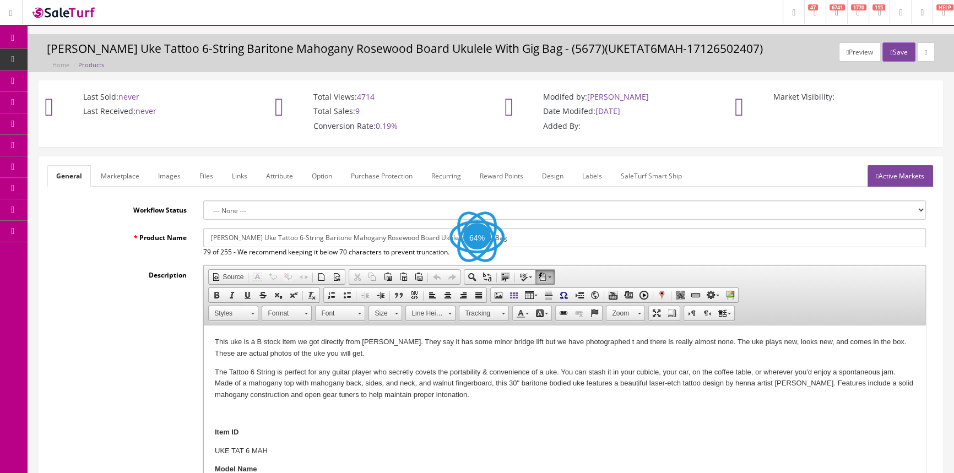
click at [169, 172] on link "Images" at bounding box center [169, 175] width 40 height 21
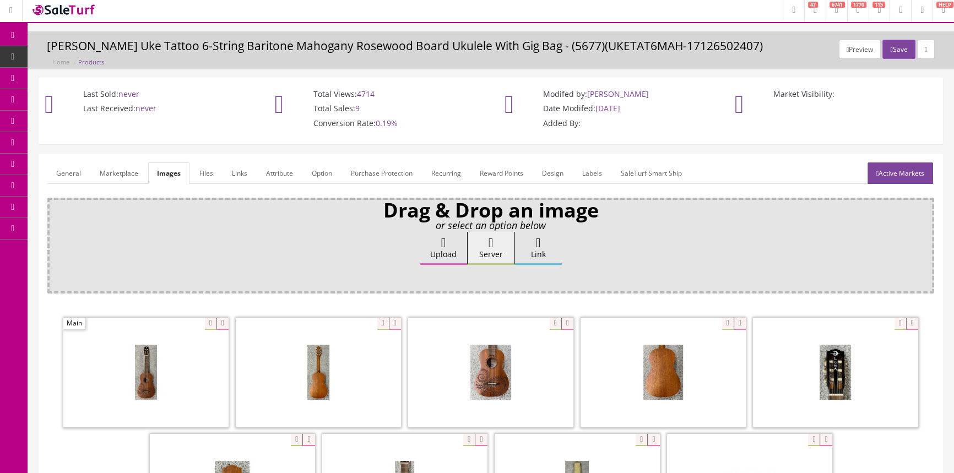
scroll to position [150, 0]
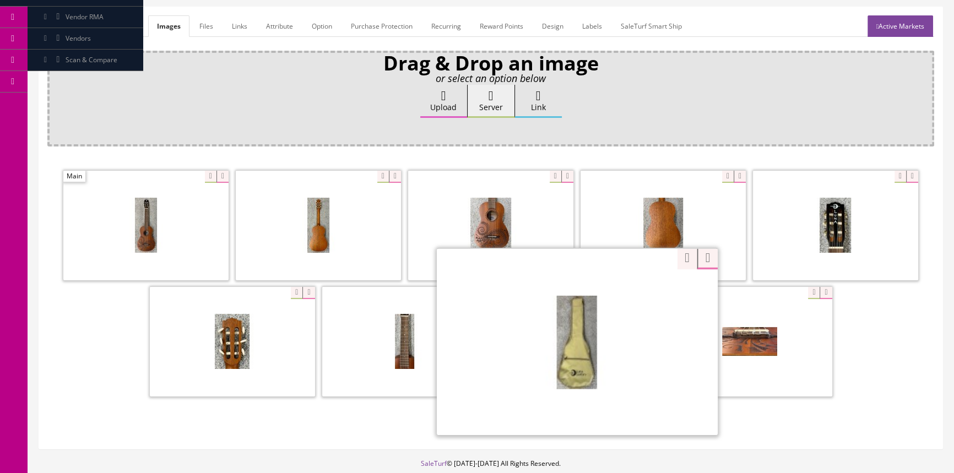
click at [636, 289] on div "Zoom" at bounding box center [577, 341] width 281 height 187
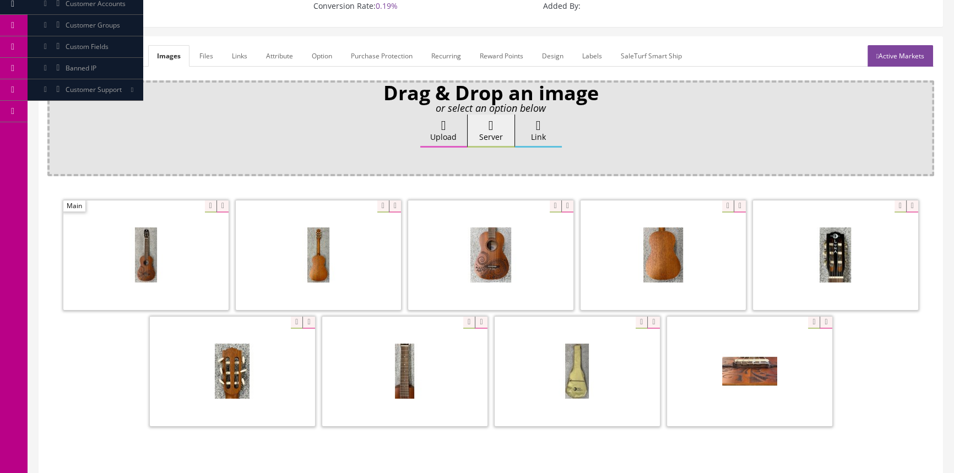
scroll to position [0, 0]
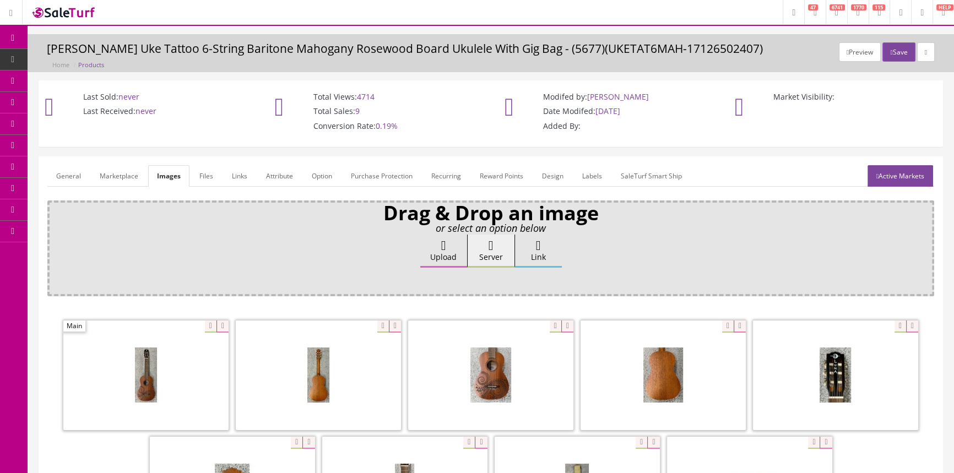
click at [81, 171] on link "General" at bounding box center [68, 175] width 42 height 21
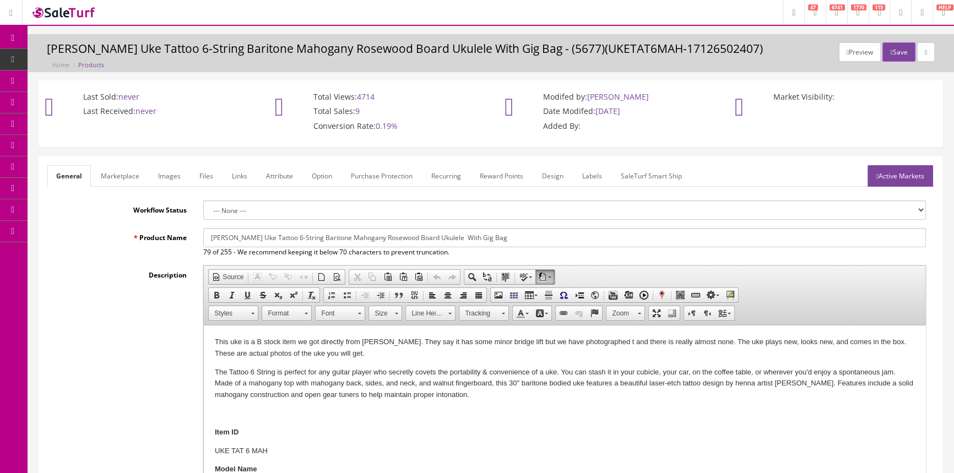
click at [168, 170] on link "Images" at bounding box center [169, 175] width 40 height 21
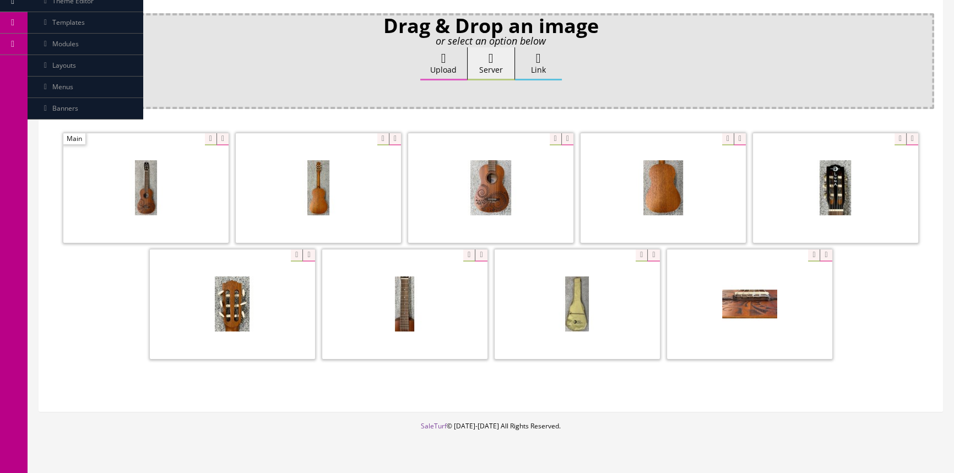
scroll to position [200, 0]
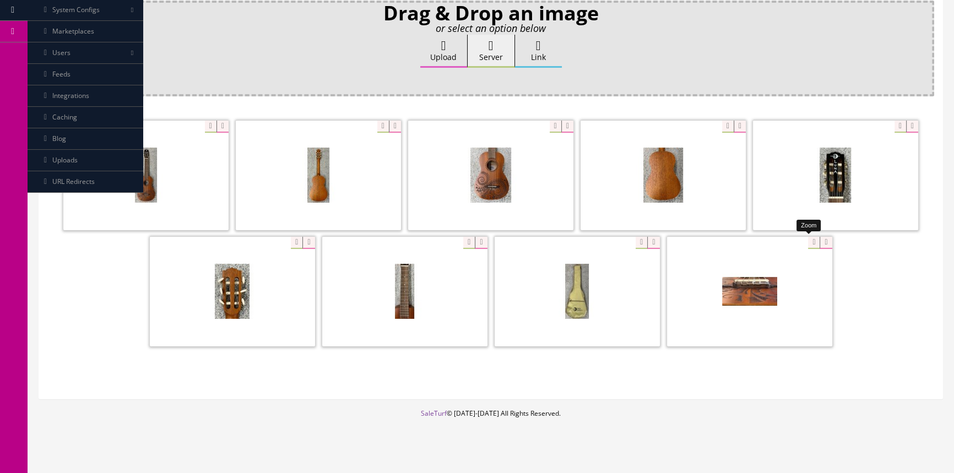
click at [805, 243] on div at bounding box center [749, 291] width 165 height 110
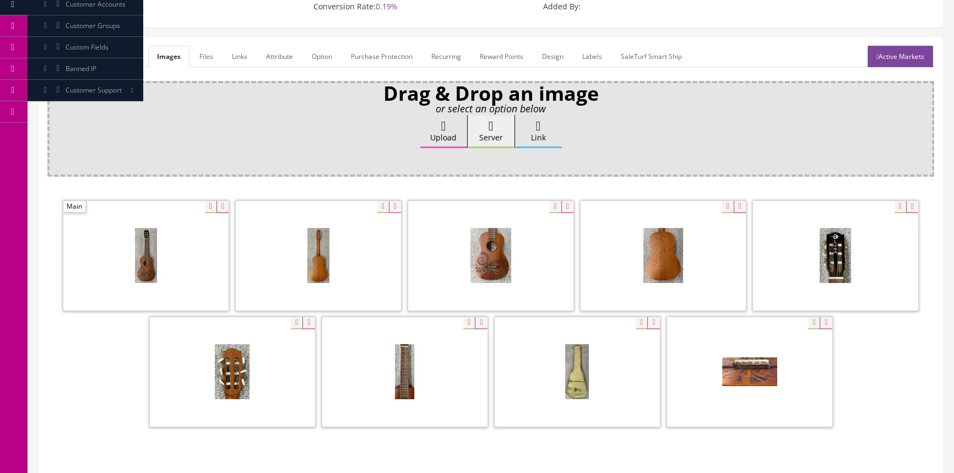
scroll to position [0, 0]
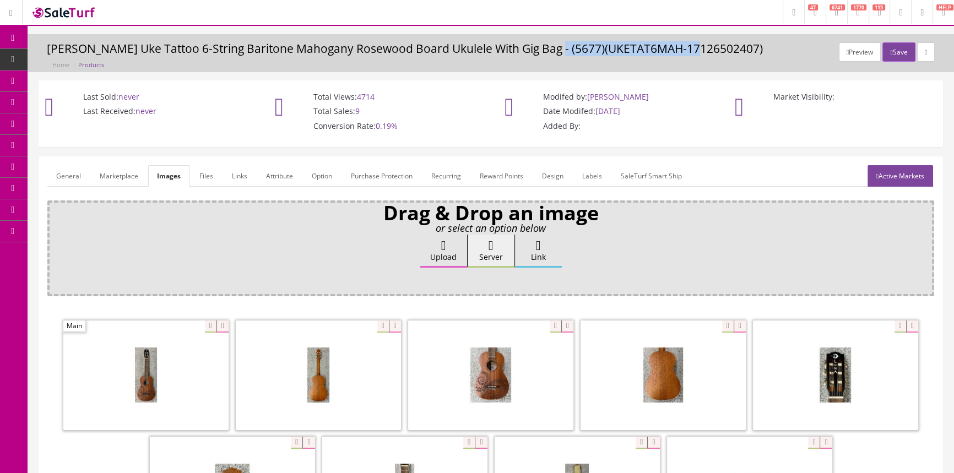
drag, startPoint x: 549, startPoint y: 47, endPoint x: 694, endPoint y: 48, distance: 144.9
click at [694, 48] on h3 "Luna Uke Tattoo 6-String Baritone Mahogany Rosewood Board Ukulele With Gig Bag …" at bounding box center [491, 48] width 888 height 13
copy h3 "UKETAT6MAH-17126502407"
click at [97, 56] on span "Products" at bounding box center [84, 59] width 27 height 9
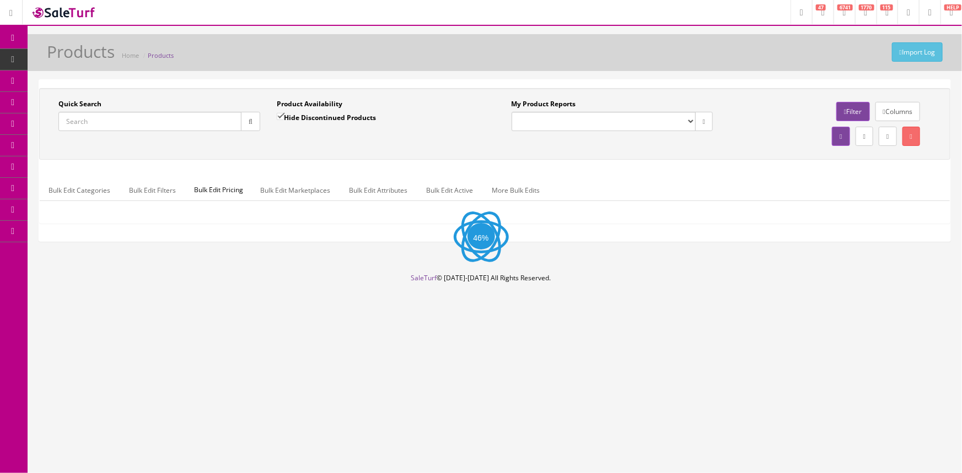
click at [96, 118] on input "Quick Search" at bounding box center [149, 121] width 183 height 19
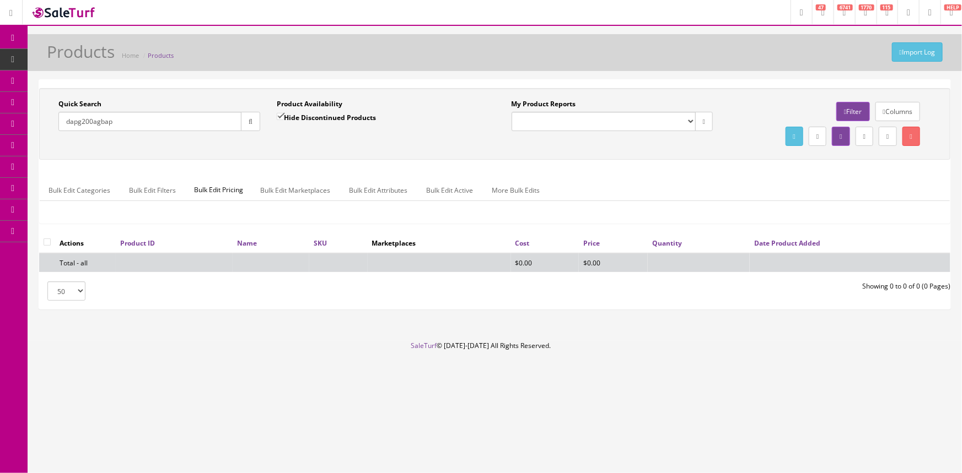
type input "dapg200agbap"
click at [279, 113] on input "Hide Discontinued Products" at bounding box center [280, 116] width 7 height 7
checkbox input "false"
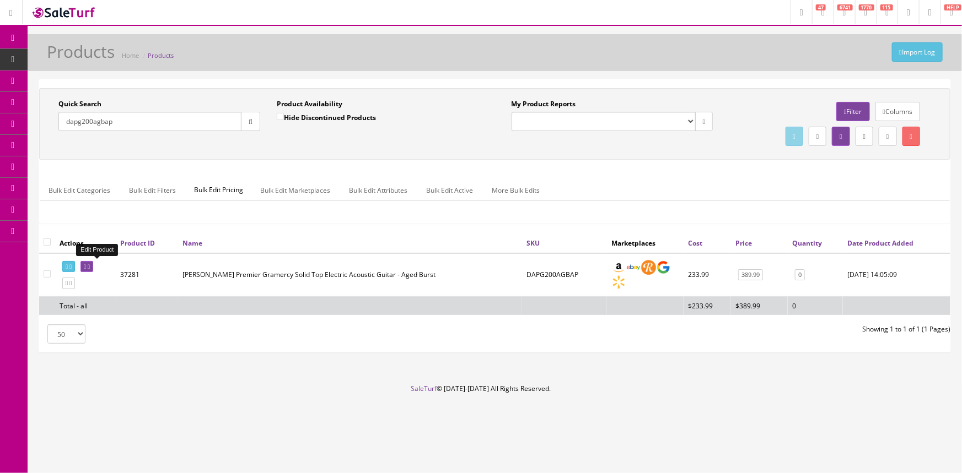
click at [86, 265] on icon at bounding box center [85, 267] width 2 height 6
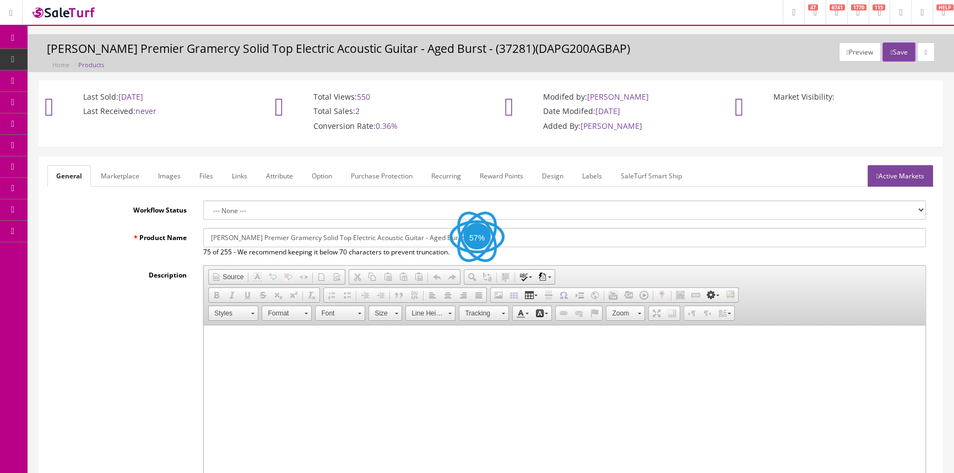
click at [166, 175] on link "Images" at bounding box center [169, 175] width 40 height 21
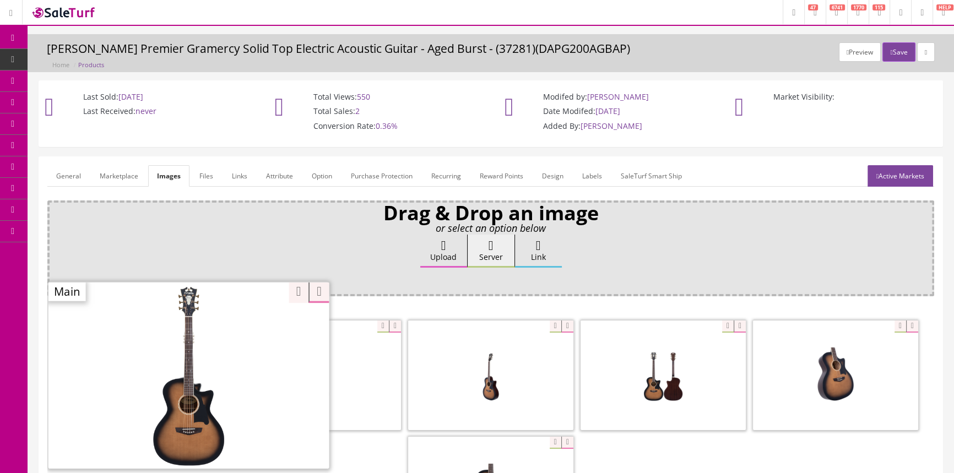
click at [201, 323] on div "Zoom" at bounding box center [188, 375] width 281 height 187
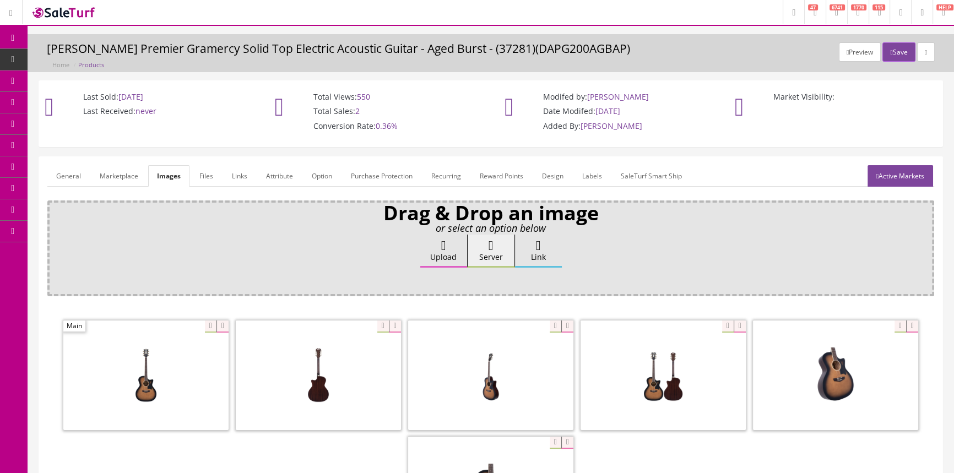
click at [62, 176] on link "General" at bounding box center [68, 175] width 42 height 21
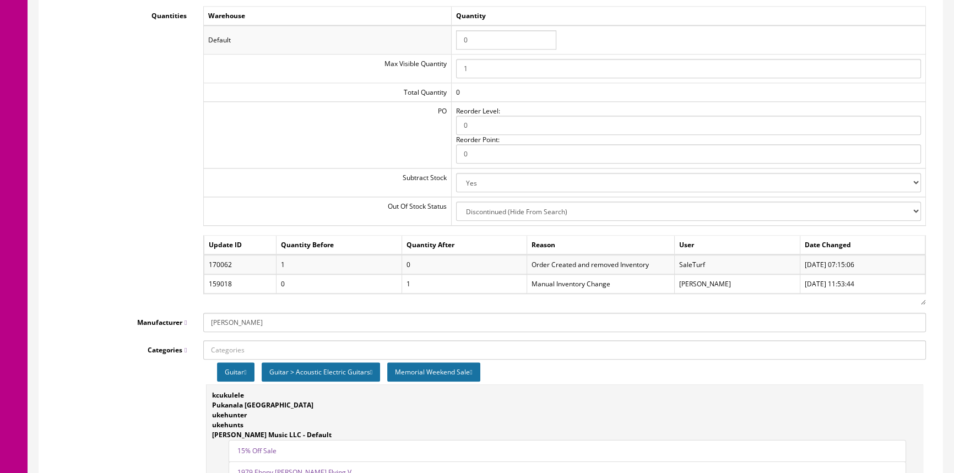
scroll to position [1302, 0]
